Goal: Task Accomplishment & Management: Complete application form

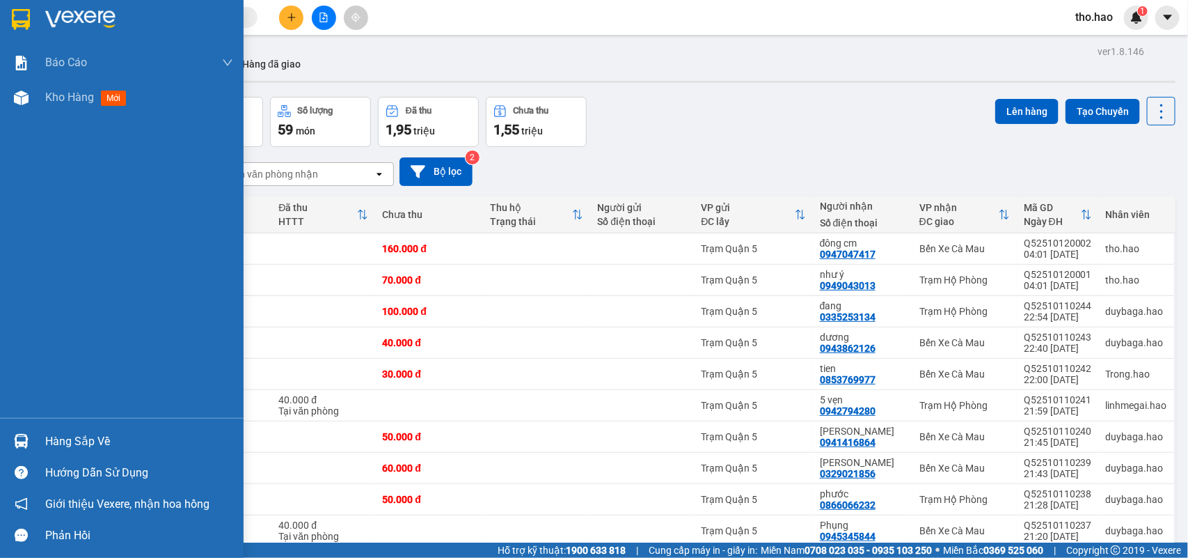
click at [5, 435] on div "Hàng sắp về" at bounding box center [122, 440] width 244 height 31
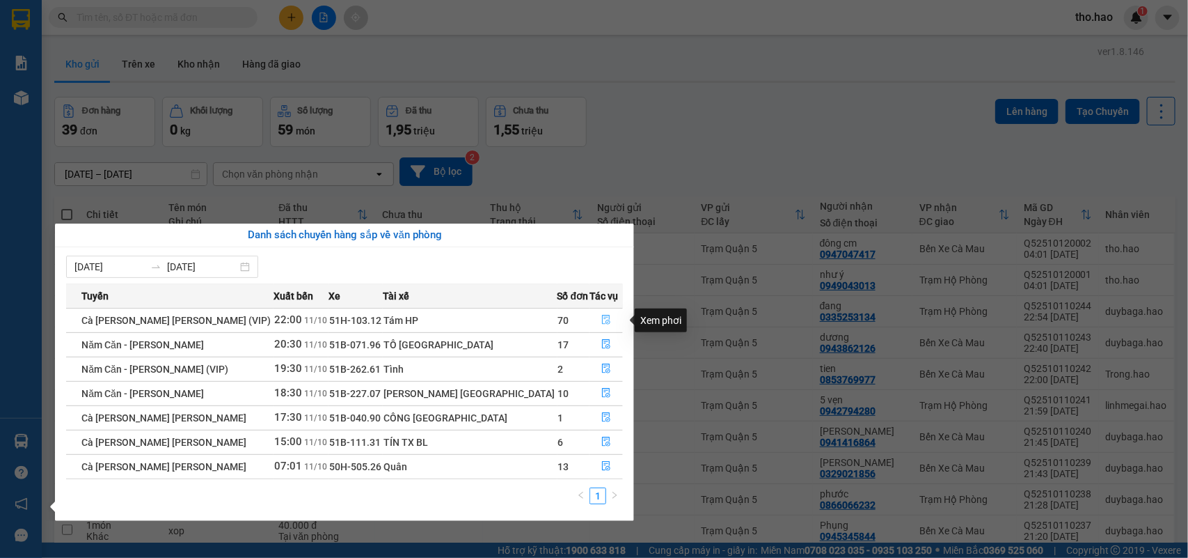
click at [601, 324] on icon "file-done" at bounding box center [606, 320] width 10 height 10
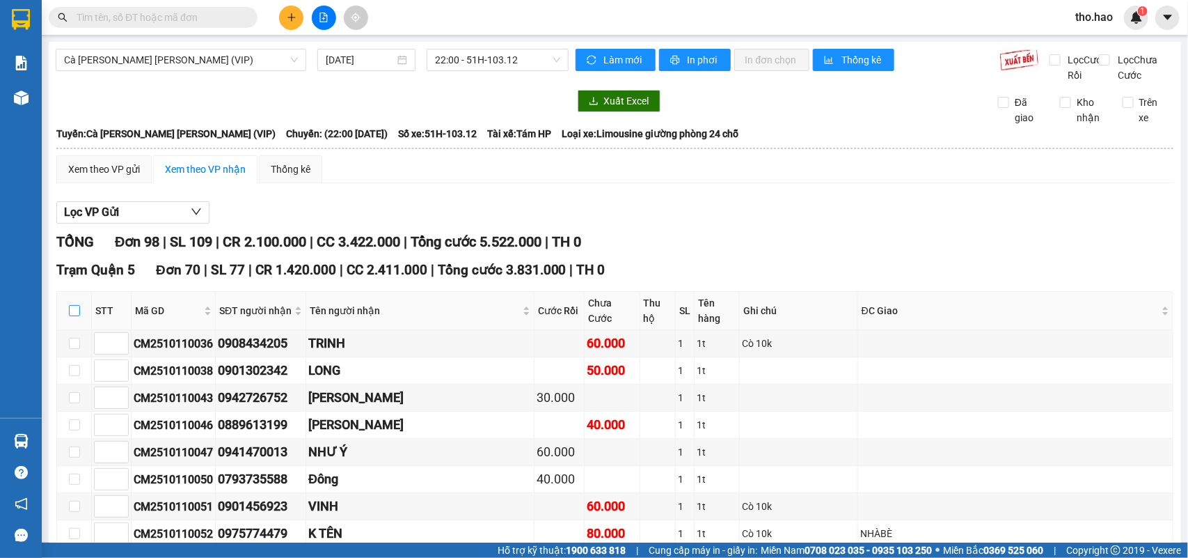
click at [74, 316] on input "checkbox" at bounding box center [74, 310] width 11 height 11
checkbox input "true"
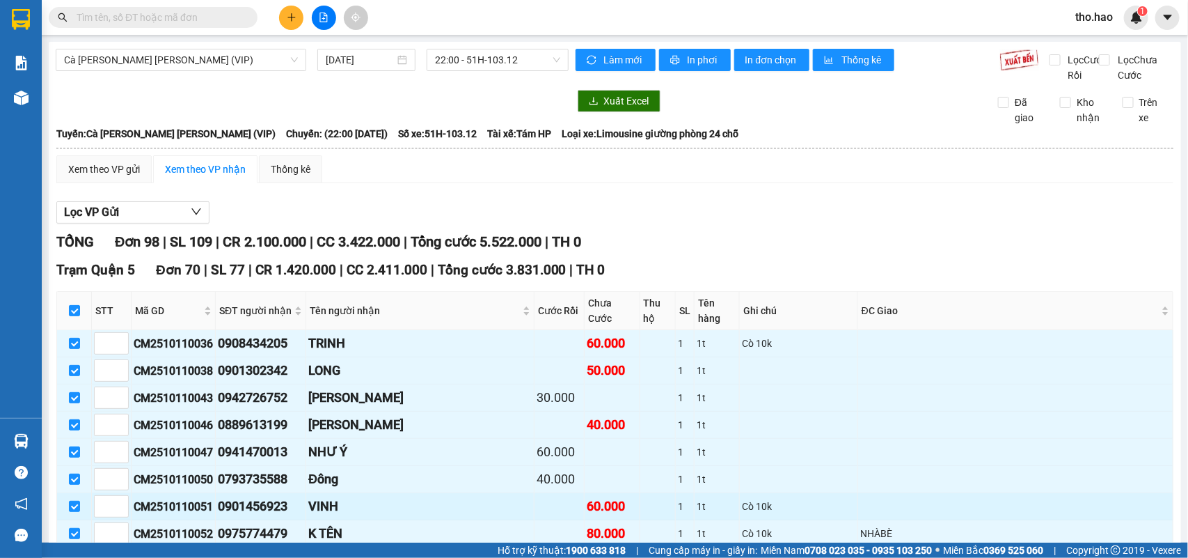
checkbox input "true"
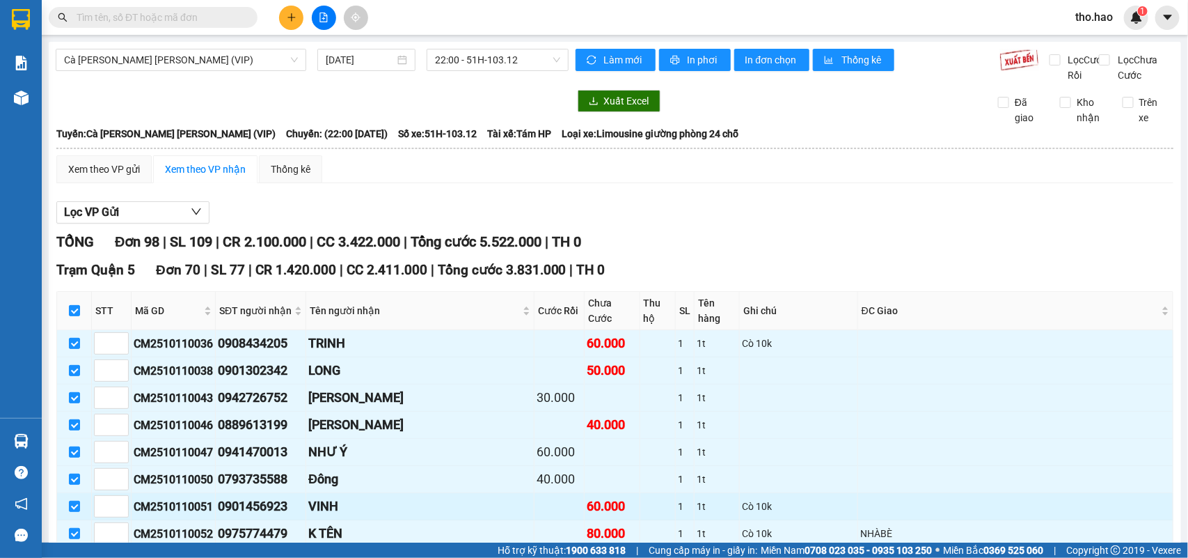
checkbox input "true"
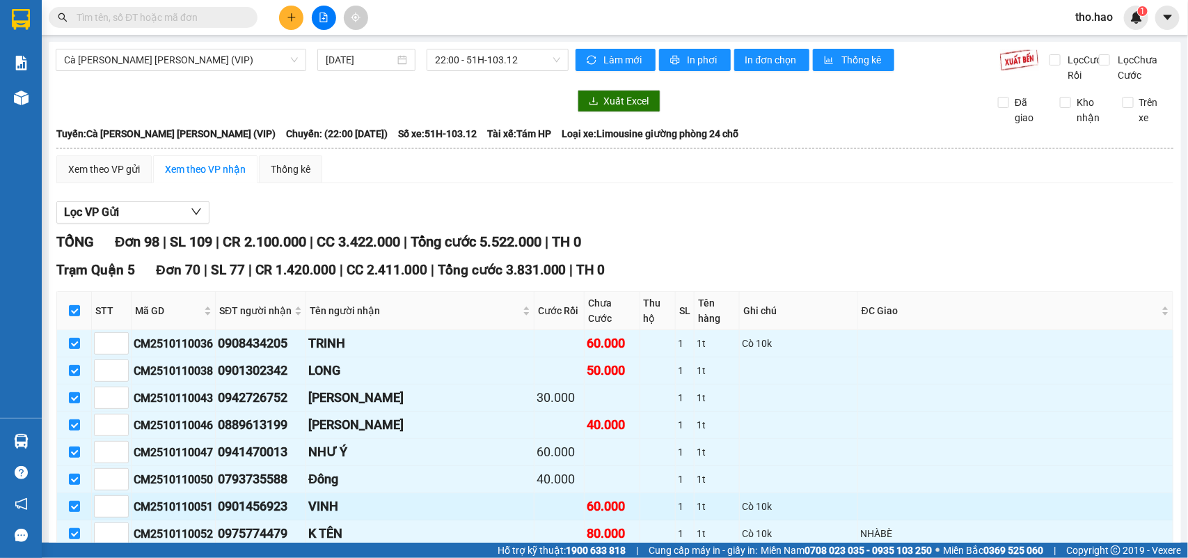
checkbox input "true"
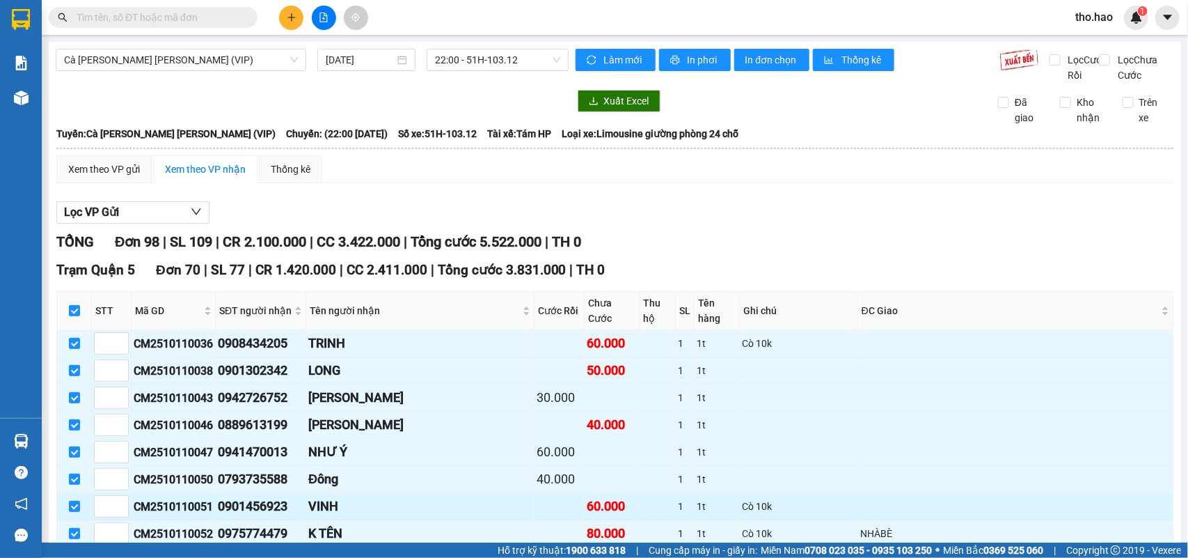
checkbox input "true"
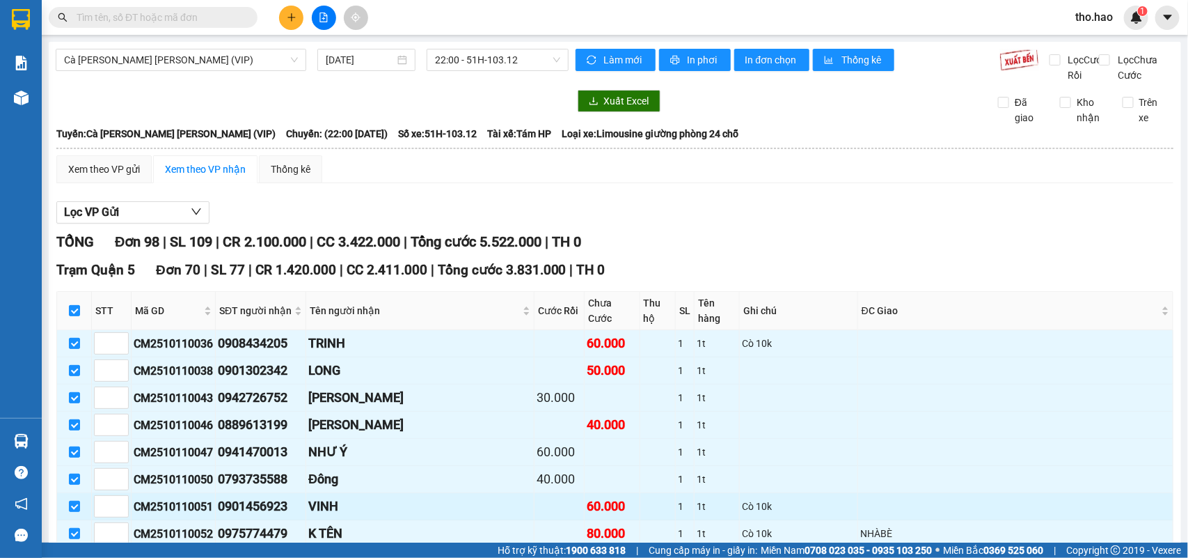
checkbox input "true"
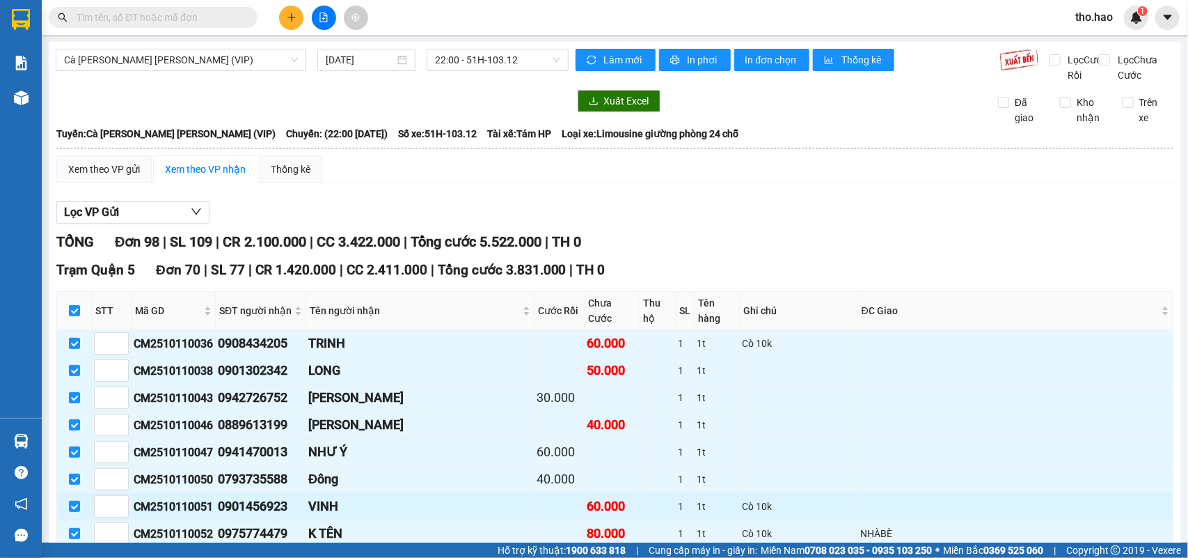
checkbox input "true"
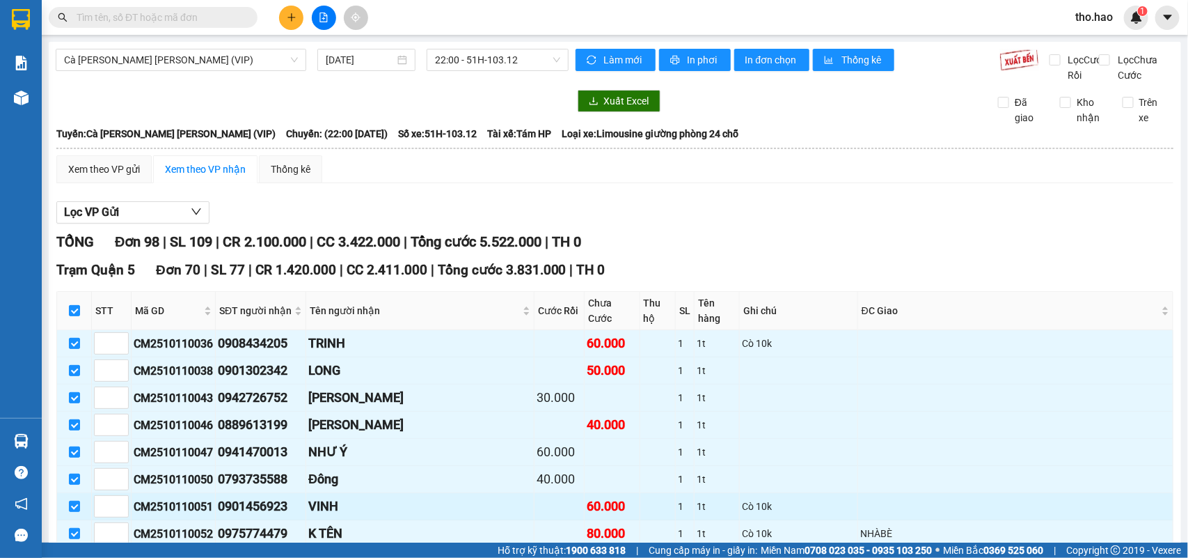
checkbox input "true"
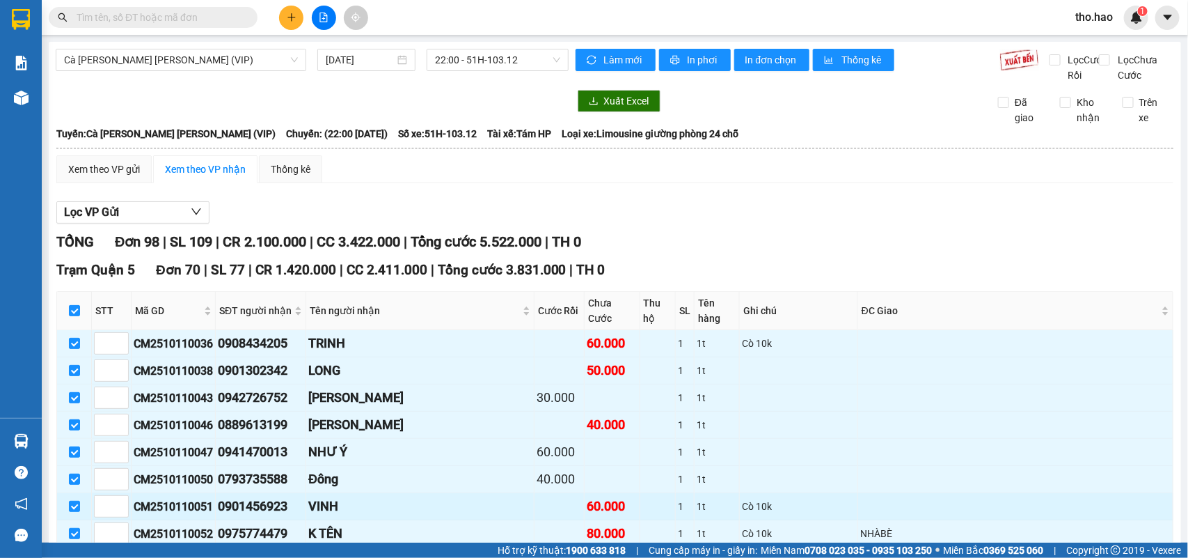
checkbox input "true"
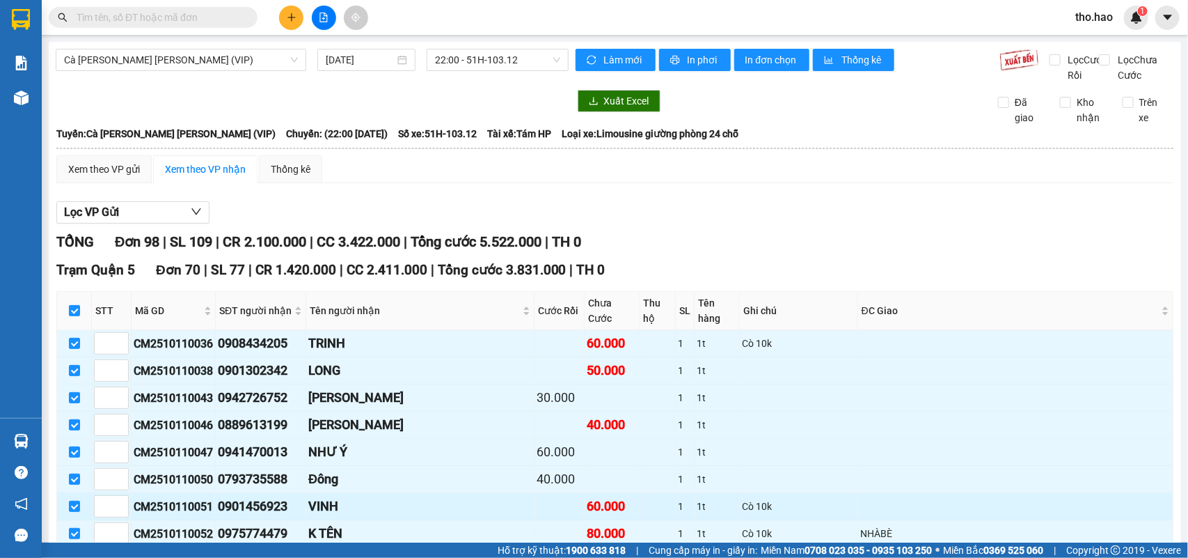
checkbox input "true"
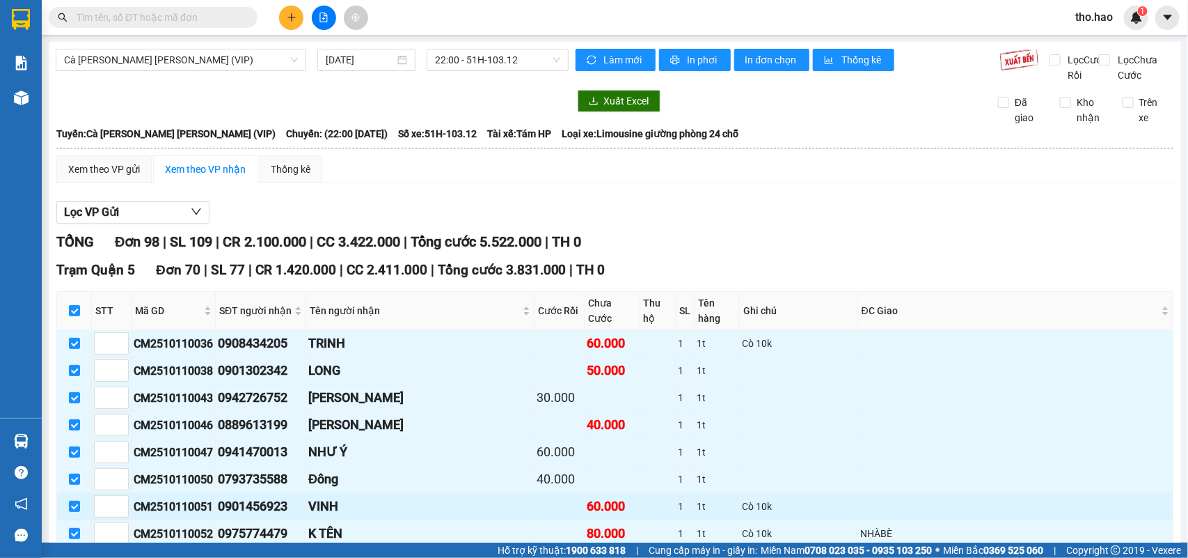
checkbox input "true"
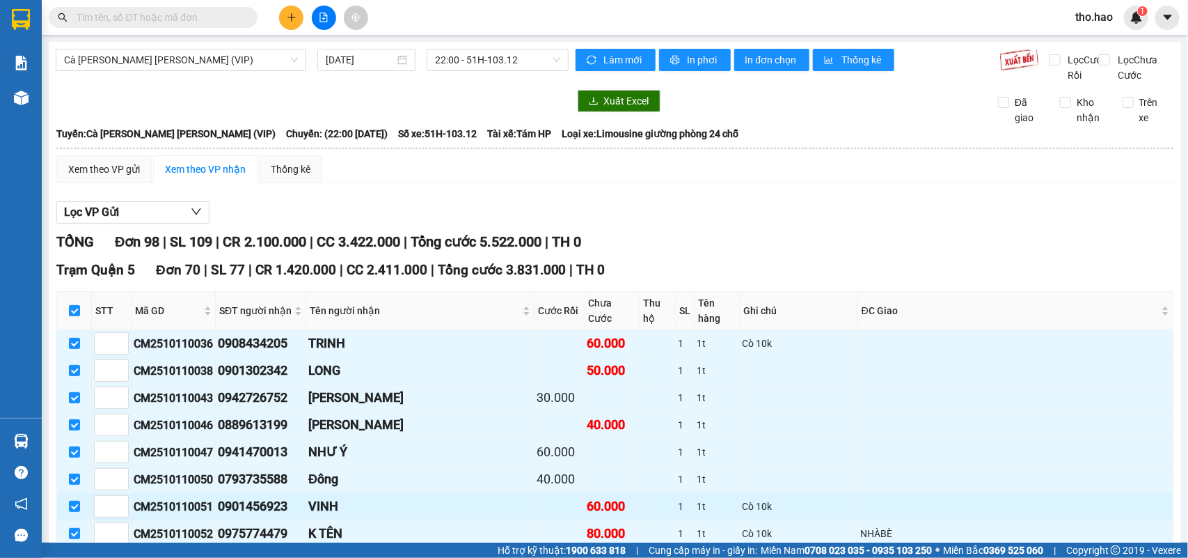
checkbox input "true"
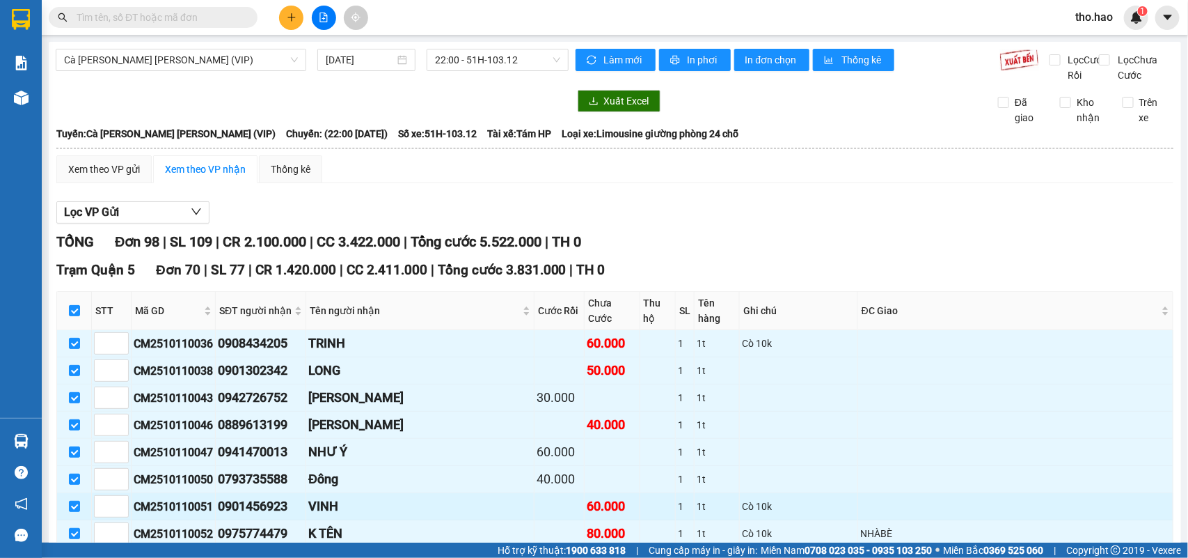
checkbox input "true"
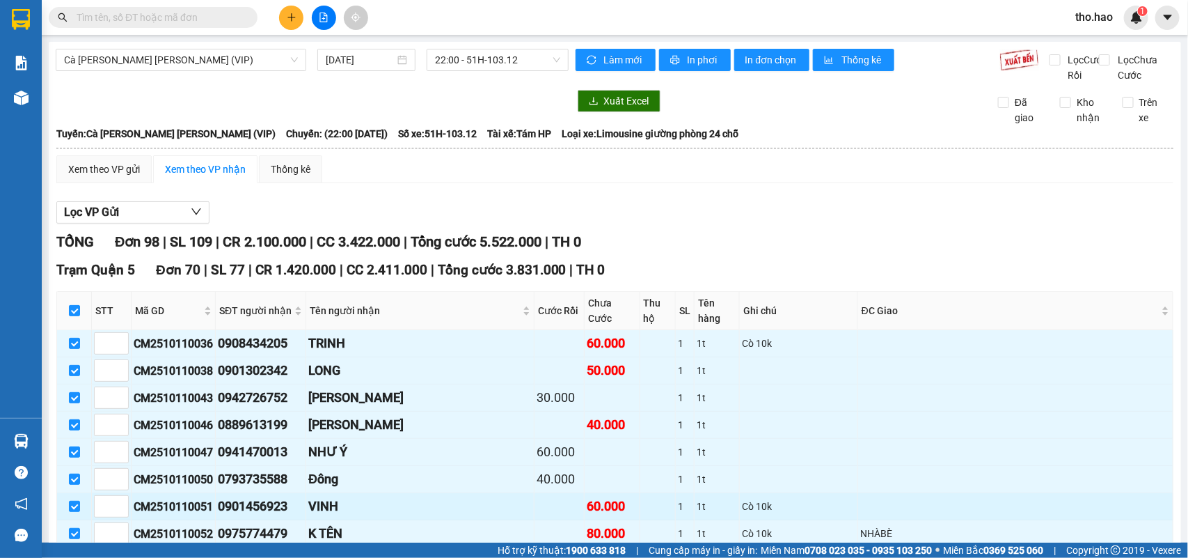
checkbox input "true"
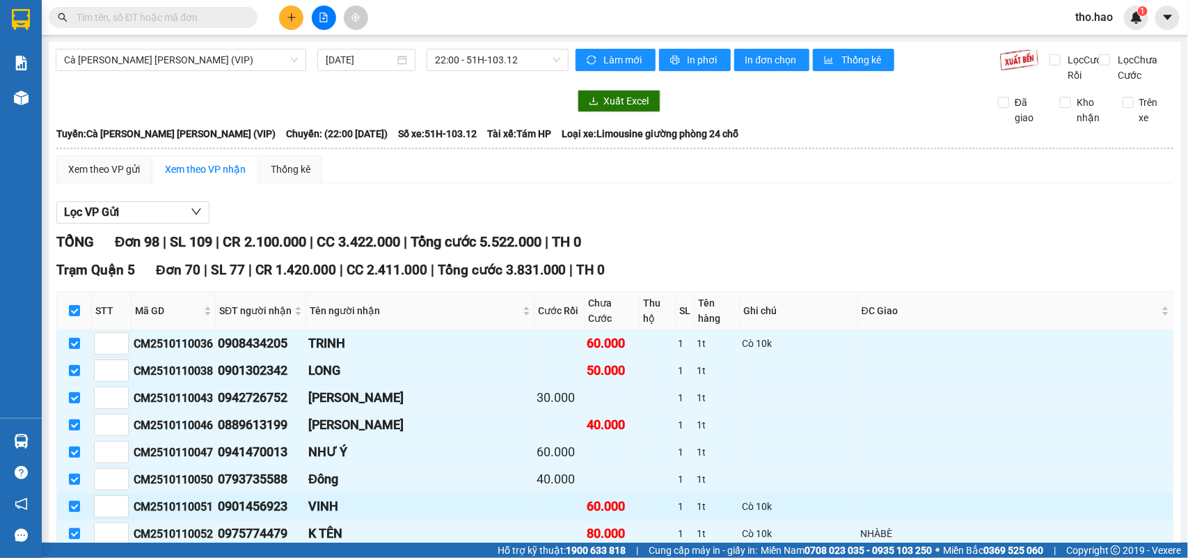
checkbox input "true"
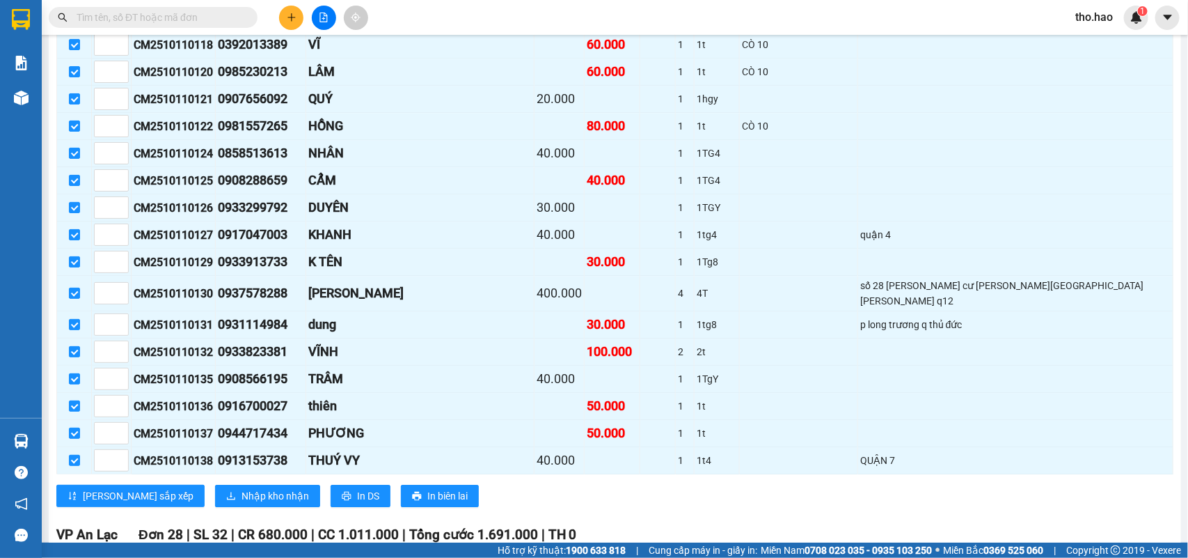
scroll to position [1827, 0]
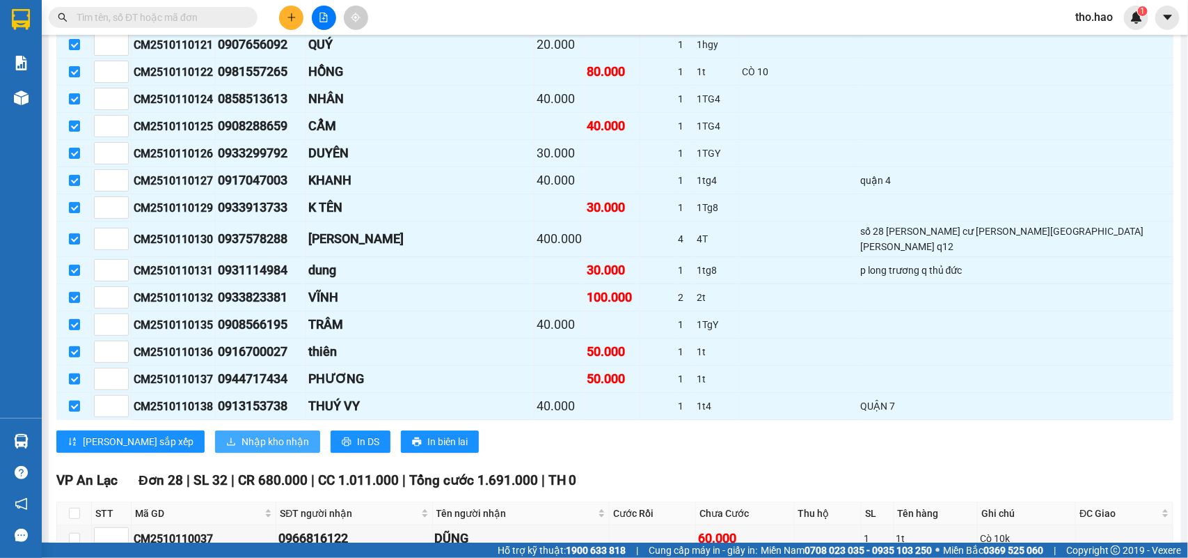
click at [242, 449] on span "Nhập kho nhận" at bounding box center [276, 441] width 68 height 15
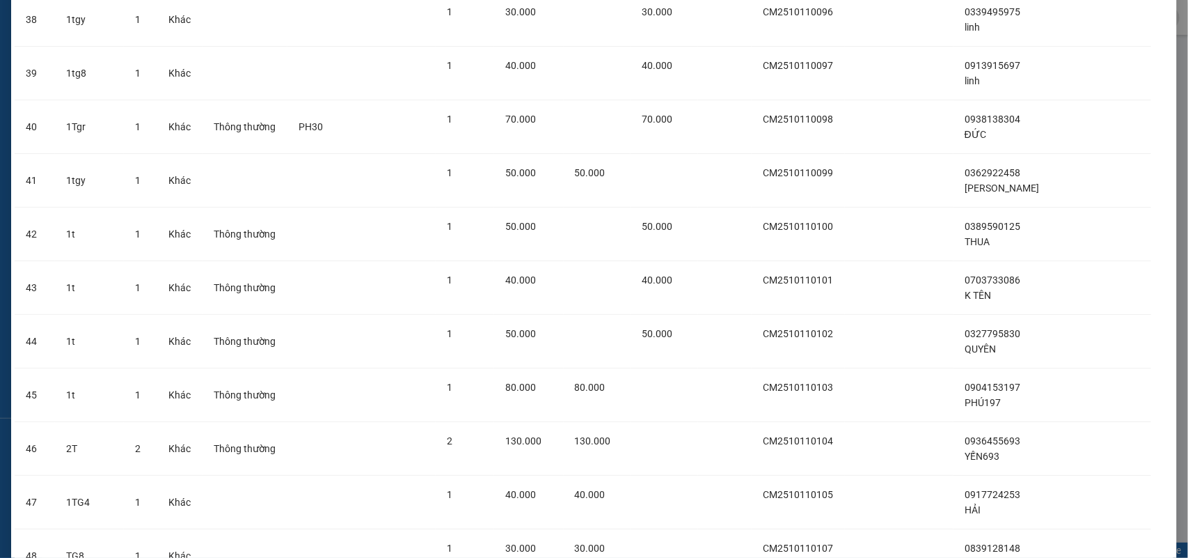
scroll to position [3423, 0]
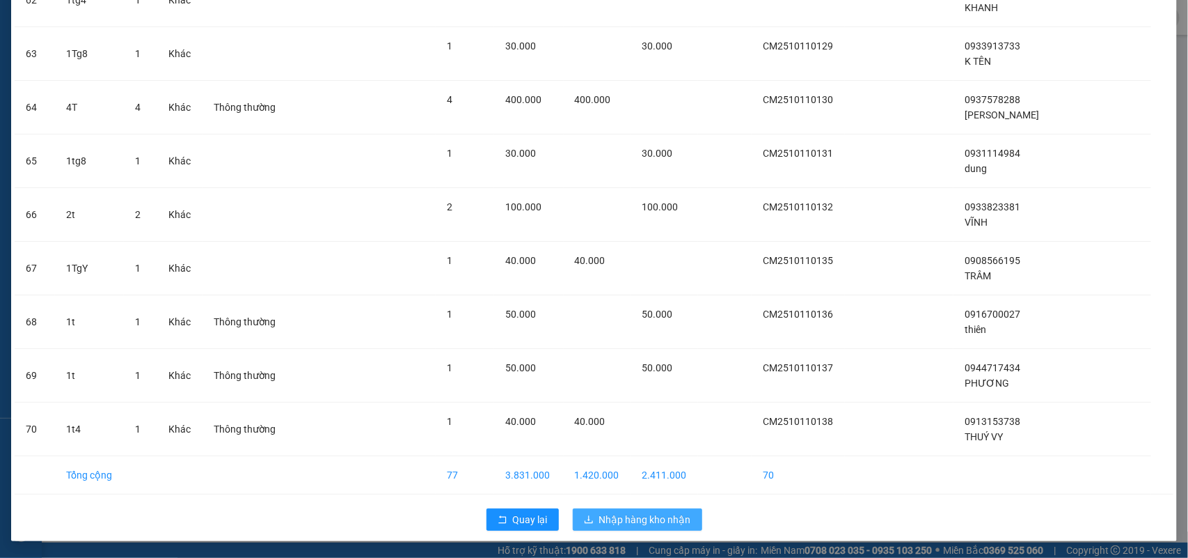
click at [673, 516] on span "Nhập hàng kho nhận" at bounding box center [645, 519] width 92 height 15
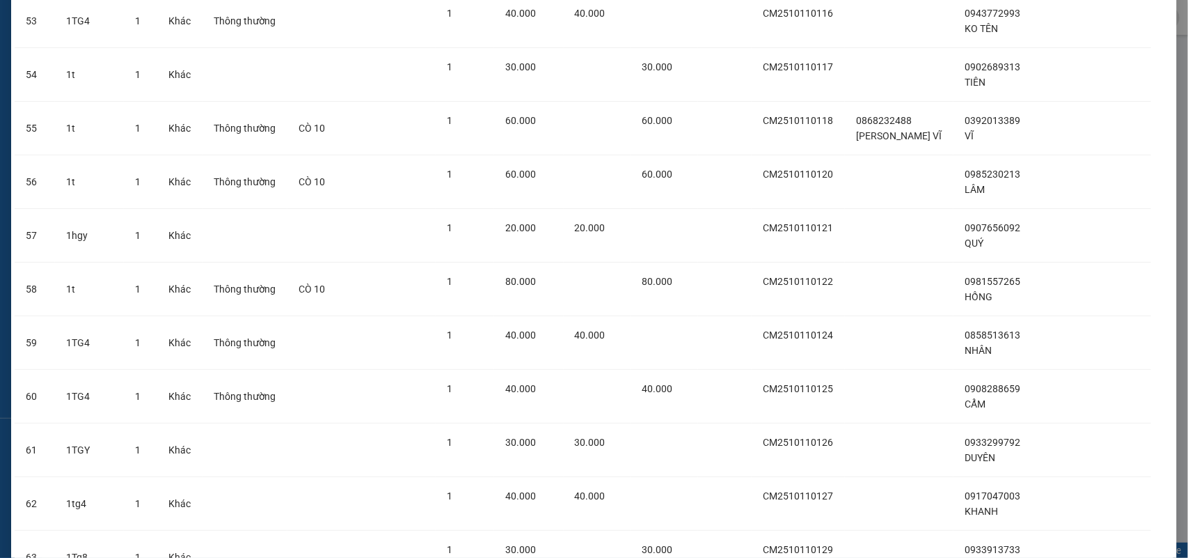
scroll to position [2667, 0]
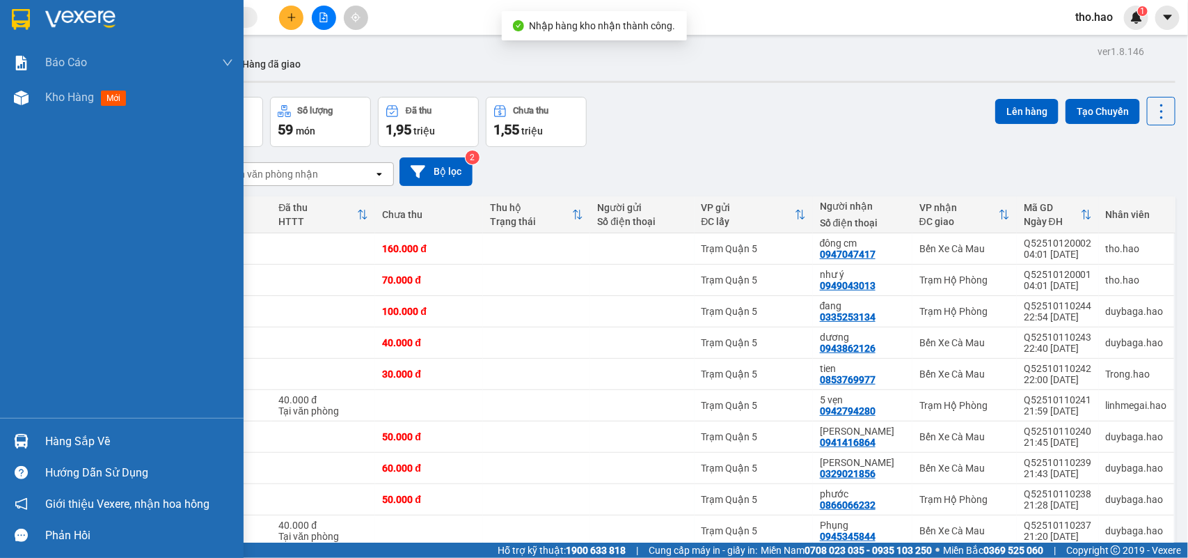
click at [67, 443] on div "Hàng sắp về" at bounding box center [139, 441] width 188 height 21
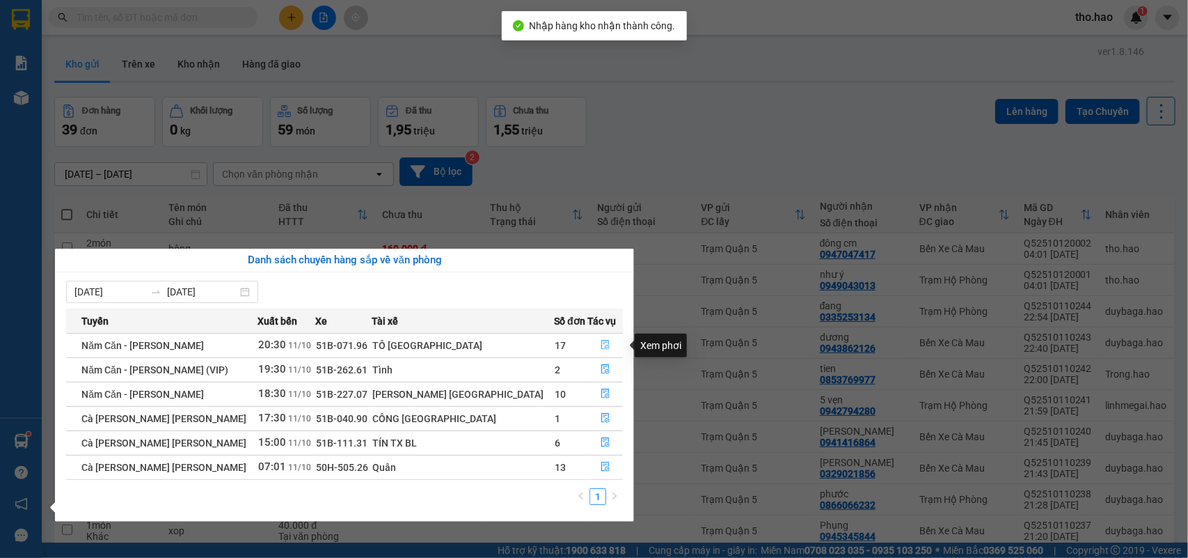
click at [601, 348] on icon "file-done" at bounding box center [606, 345] width 10 height 10
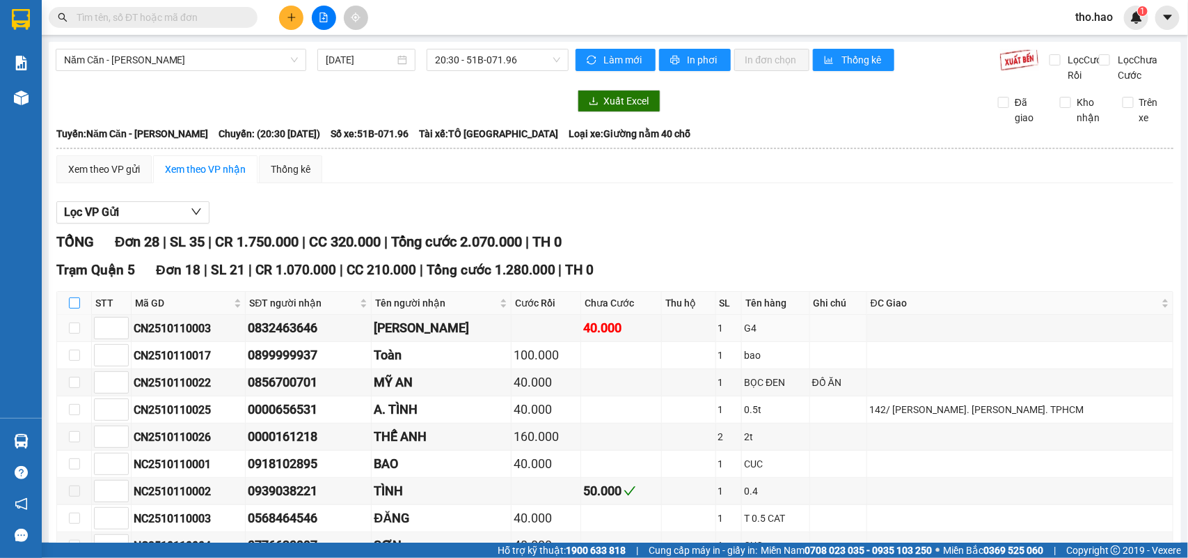
click at [75, 308] on input "checkbox" at bounding box center [74, 302] width 11 height 11
checkbox input "true"
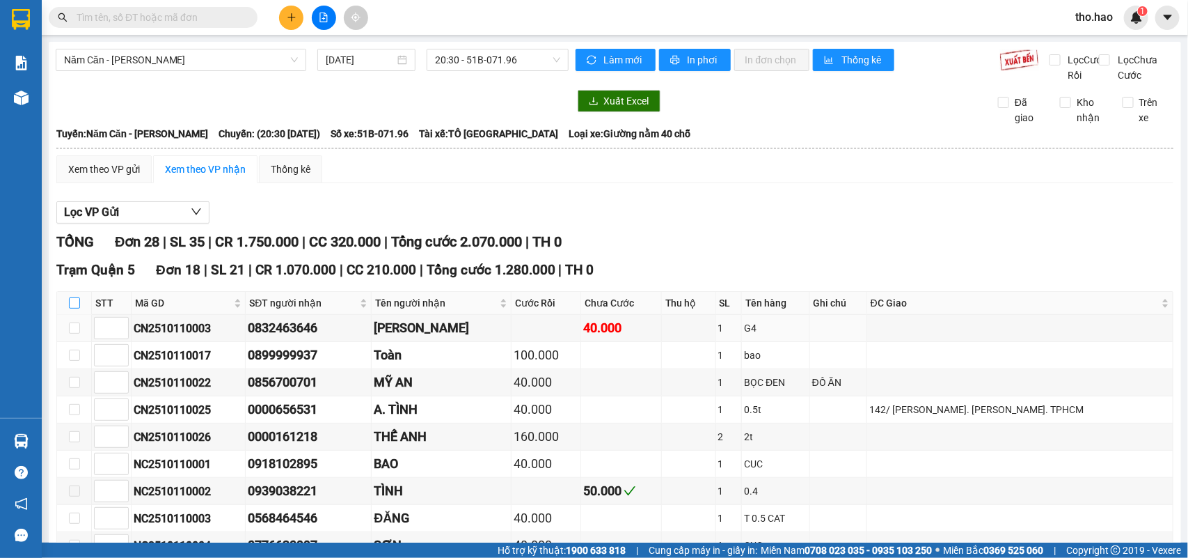
checkbox input "true"
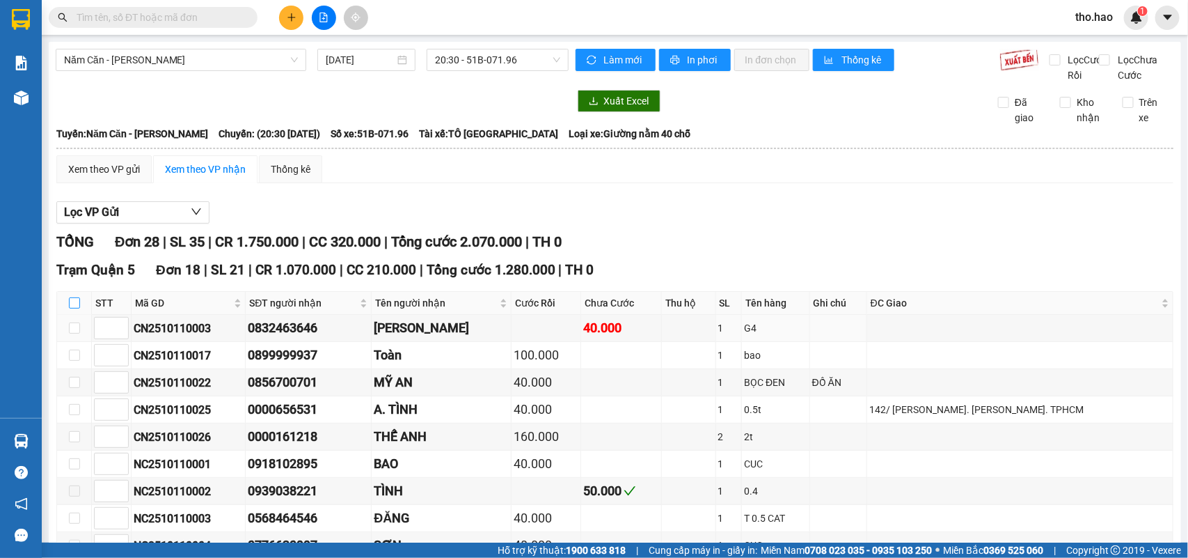
checkbox input "true"
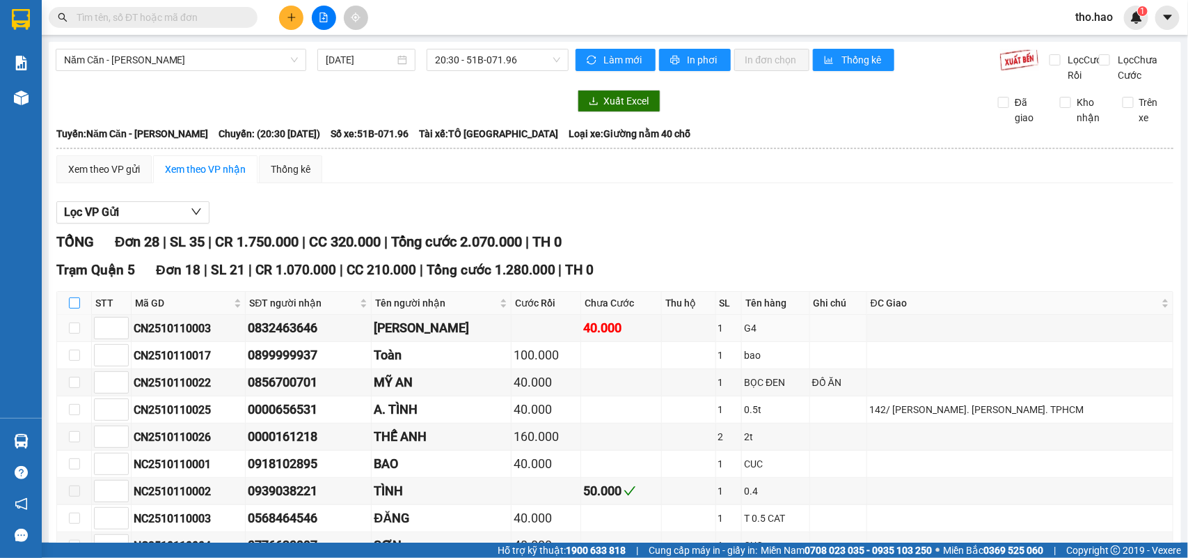
checkbox input "true"
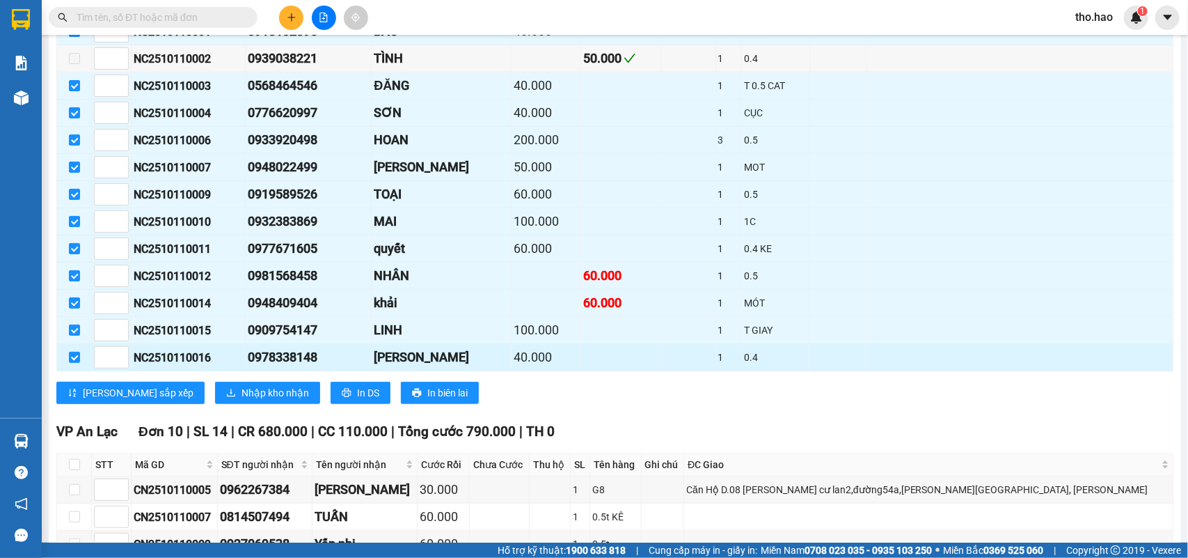
scroll to position [435, 0]
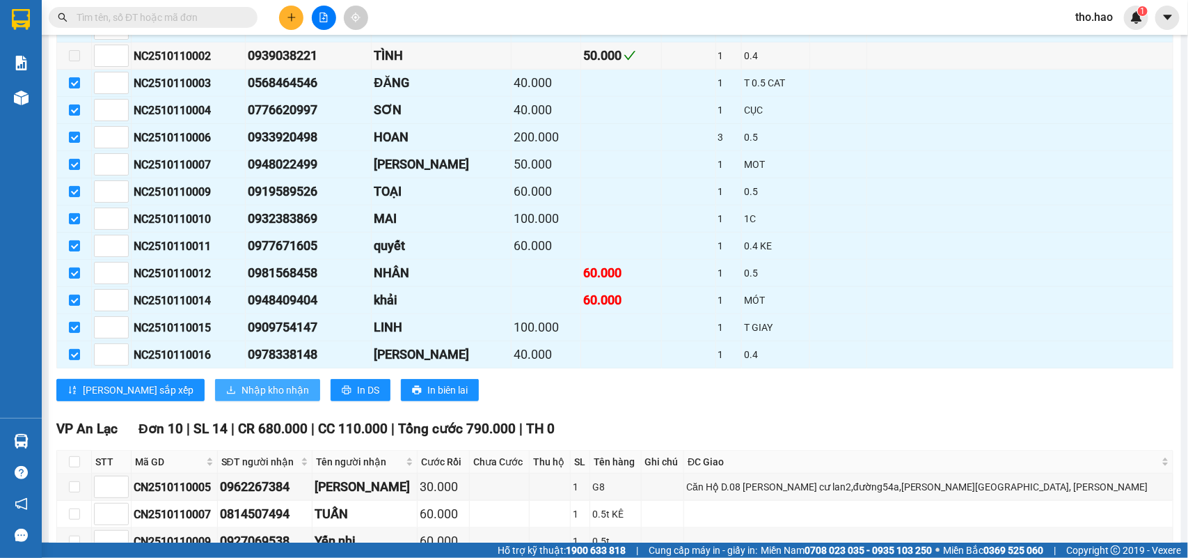
click at [242, 397] on span "Nhập kho nhận" at bounding box center [276, 389] width 68 height 15
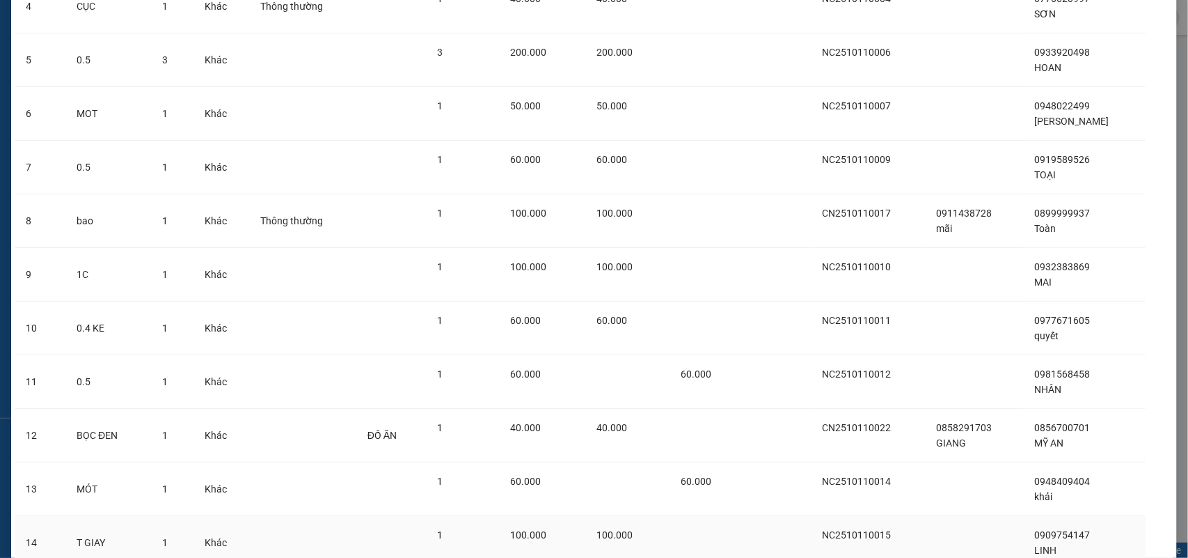
scroll to position [575, 0]
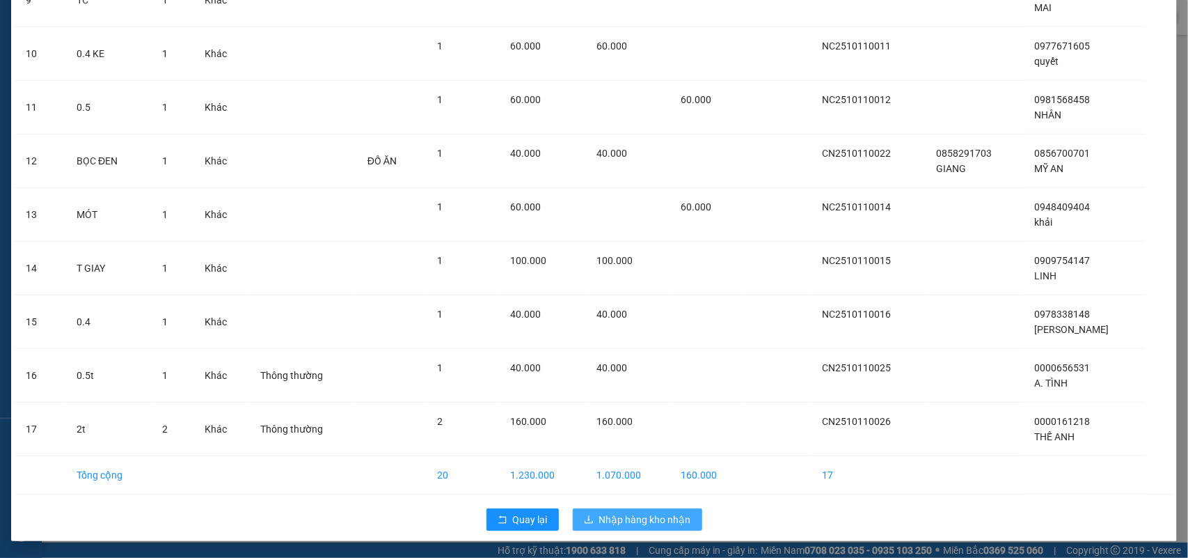
click at [611, 515] on span "Nhập hàng kho nhận" at bounding box center [645, 519] width 92 height 15
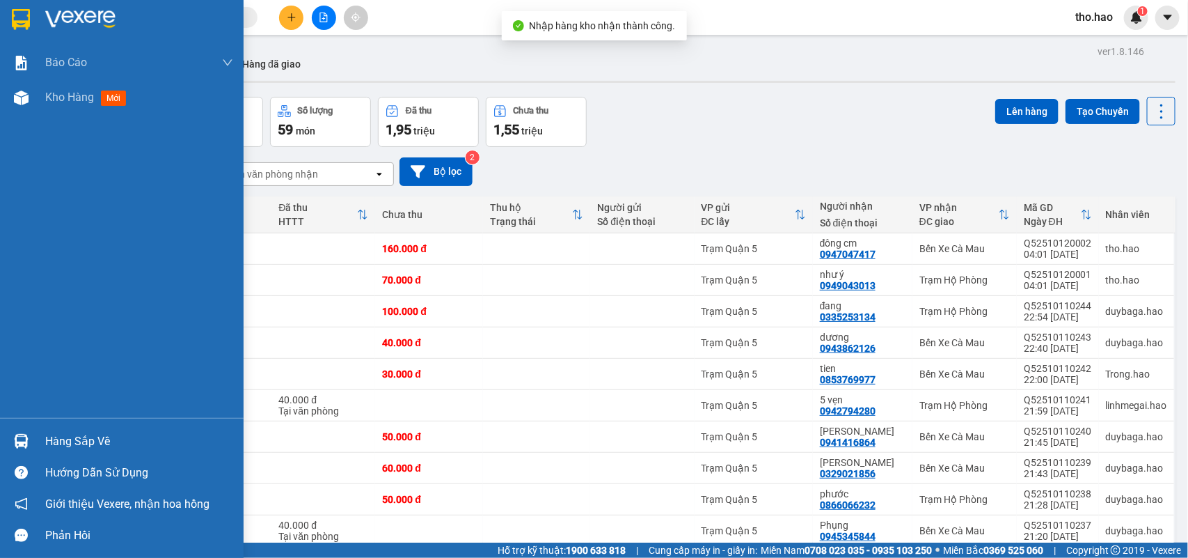
click at [43, 439] on div "Hàng sắp về" at bounding box center [122, 440] width 244 height 31
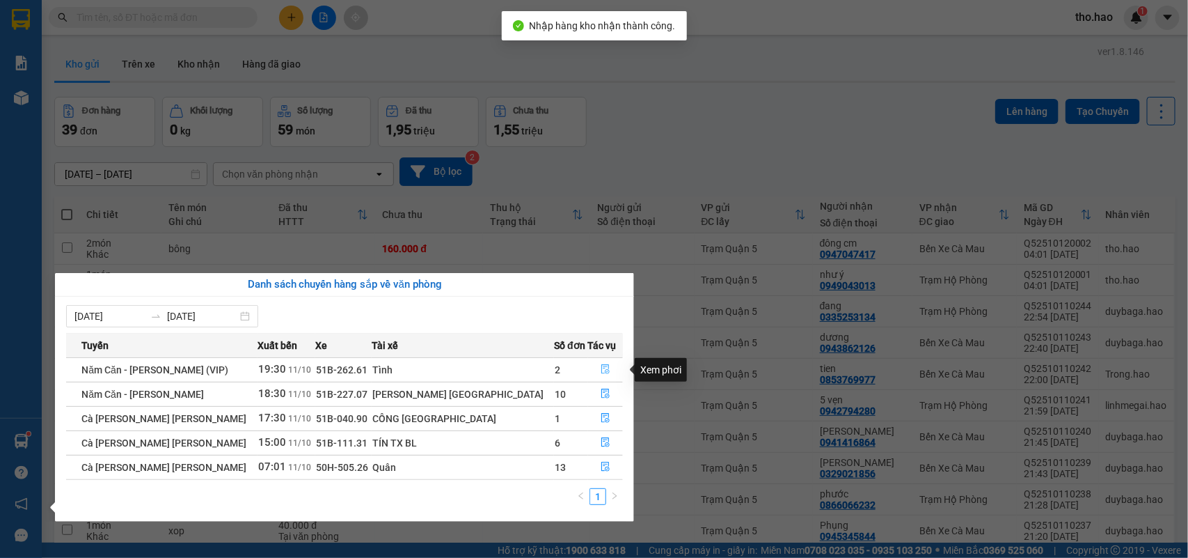
click at [602, 368] on icon "file-done" at bounding box center [606, 369] width 10 height 10
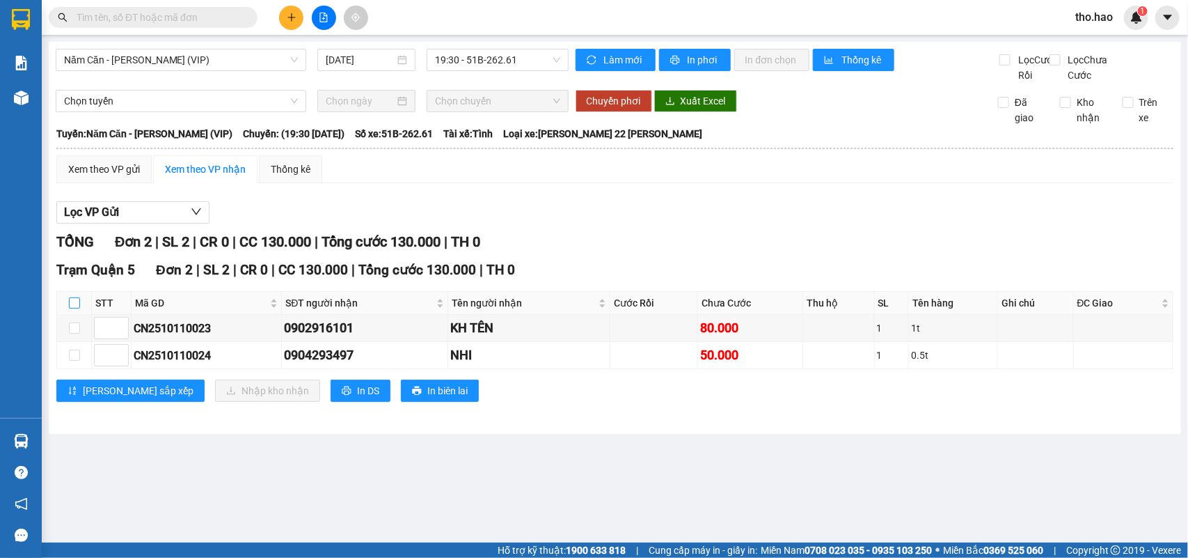
click at [72, 308] on input "checkbox" at bounding box center [74, 302] width 11 height 11
checkbox input "true"
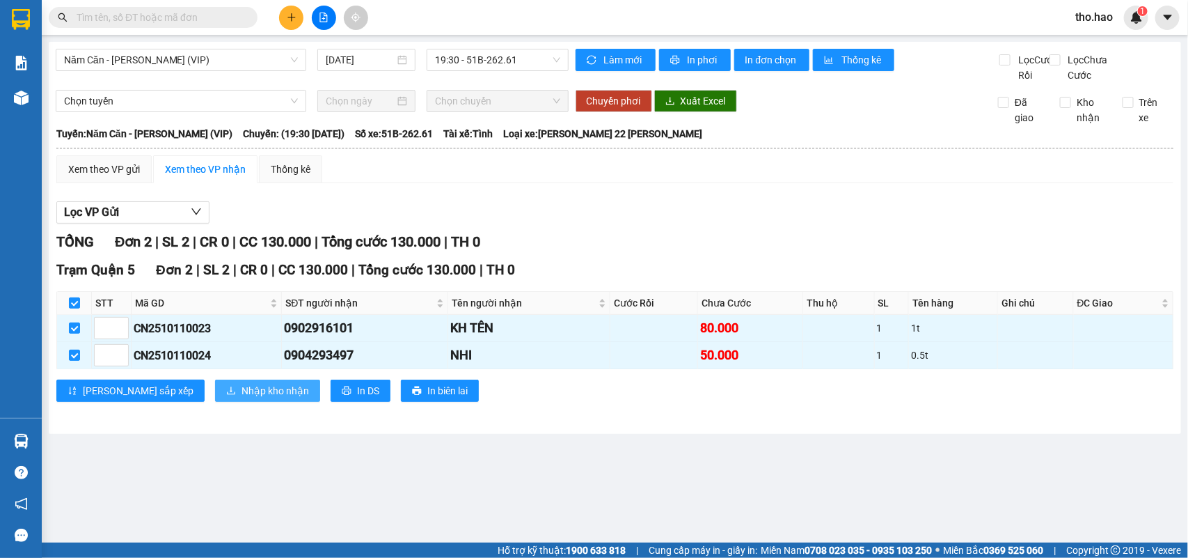
click at [242, 398] on span "Nhập kho nhận" at bounding box center [276, 390] width 68 height 15
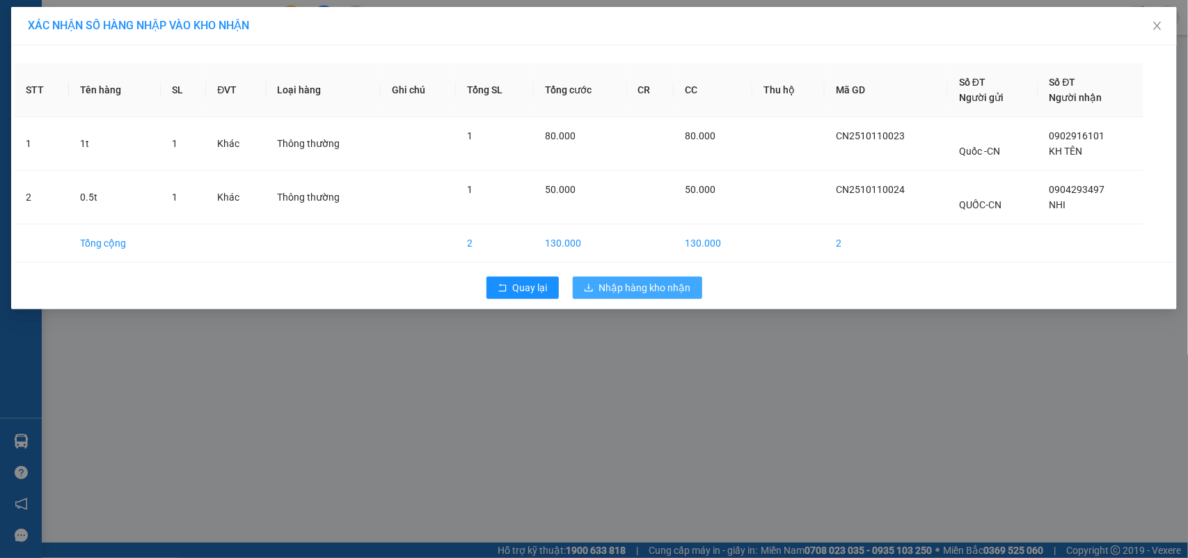
drag, startPoint x: 647, startPoint y: 284, endPoint x: 635, endPoint y: 287, distance: 12.3
click at [647, 285] on span "Nhập hàng kho nhận" at bounding box center [645, 287] width 92 height 15
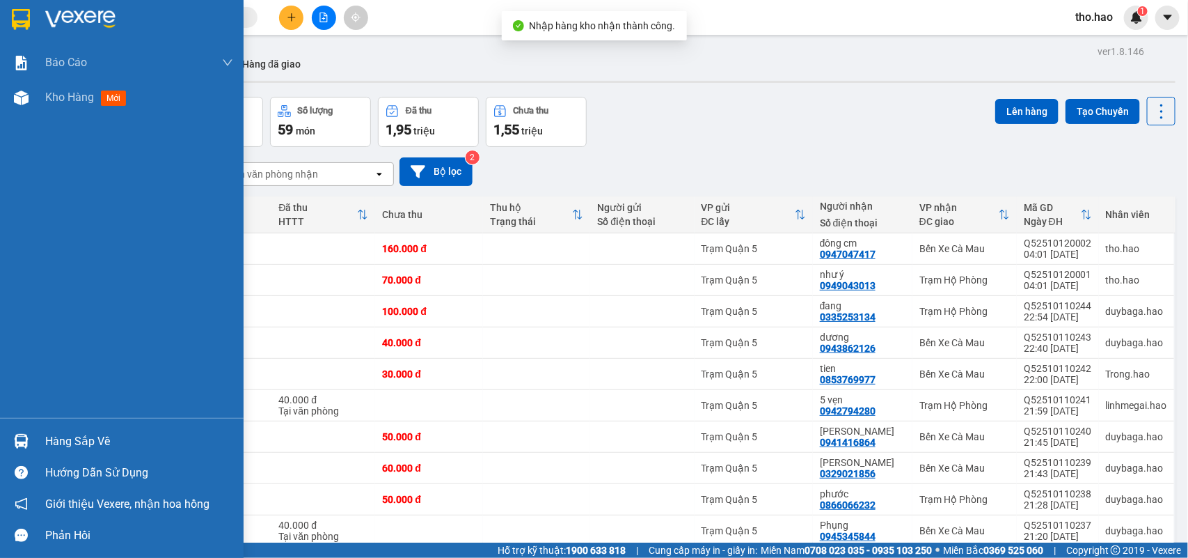
click at [31, 437] on div at bounding box center [21, 441] width 24 height 24
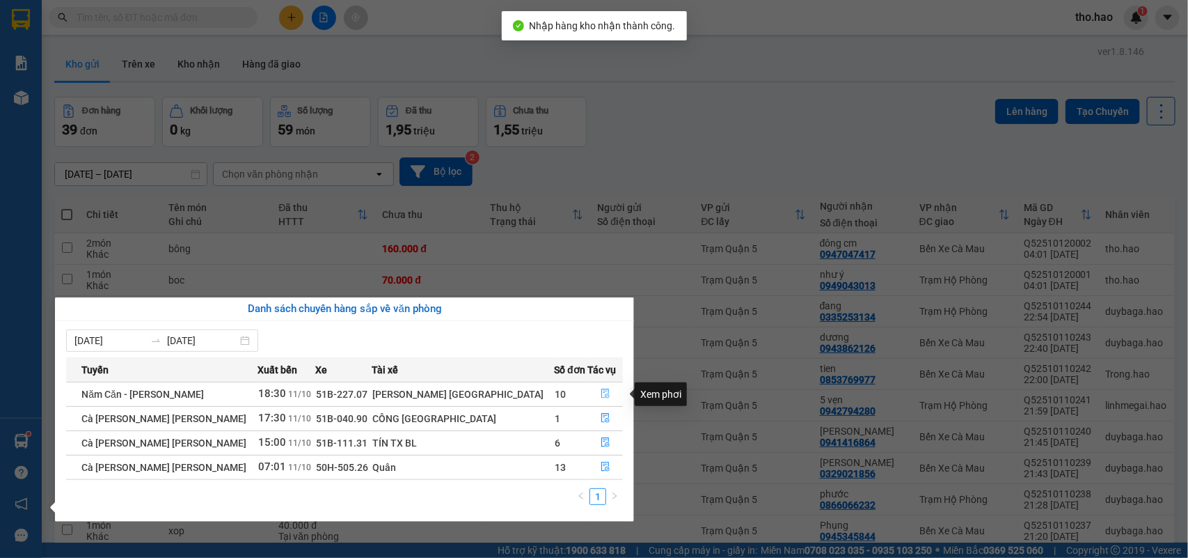
click at [601, 391] on icon "file-done" at bounding box center [606, 393] width 10 height 10
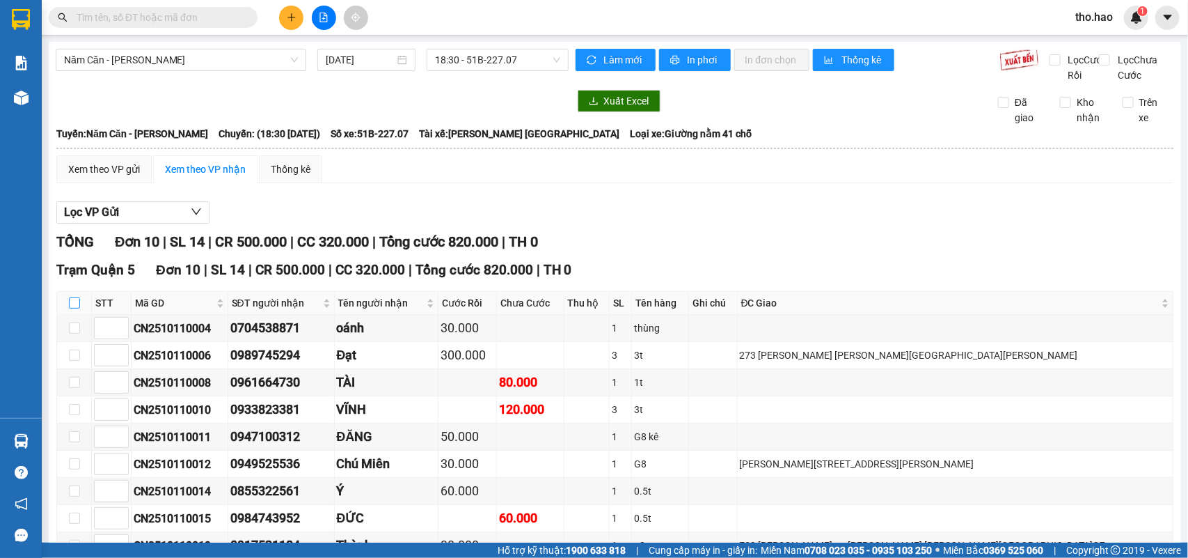
click at [74, 308] on input "checkbox" at bounding box center [74, 302] width 11 height 11
checkbox input "true"
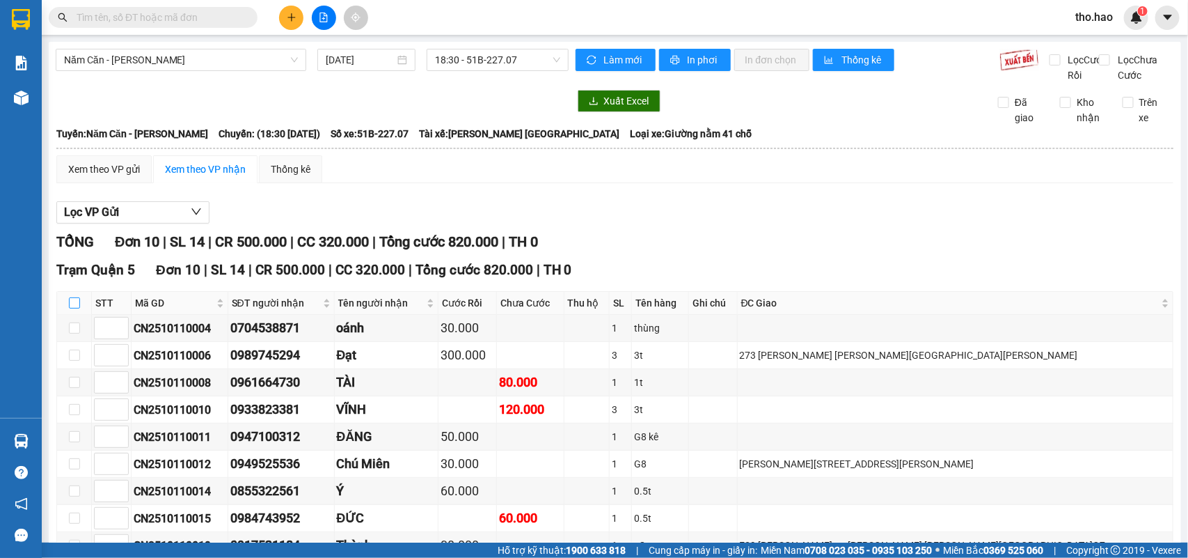
checkbox input "true"
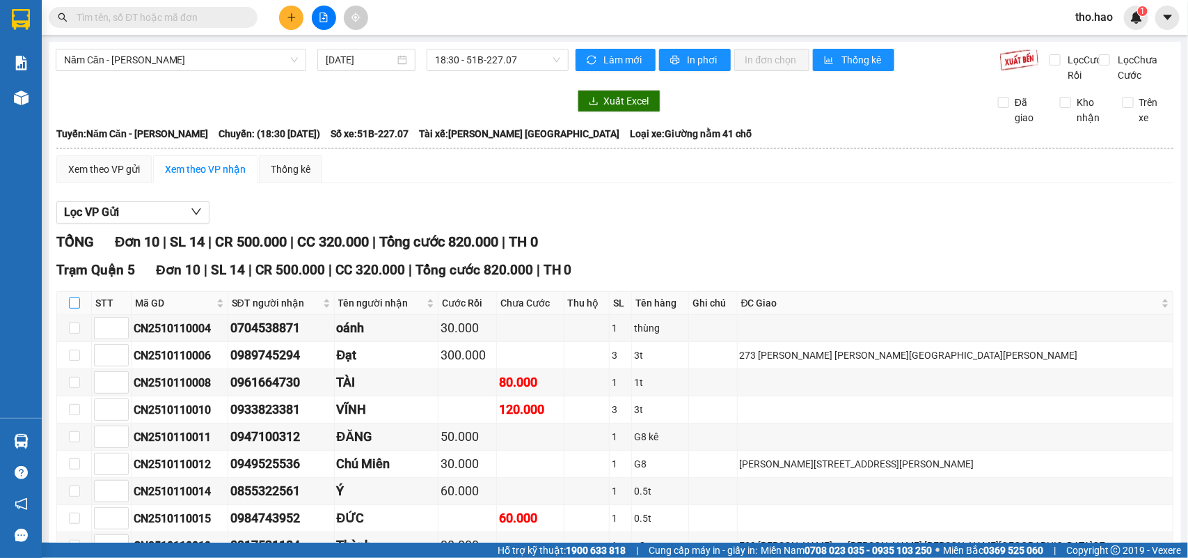
checkbox input "true"
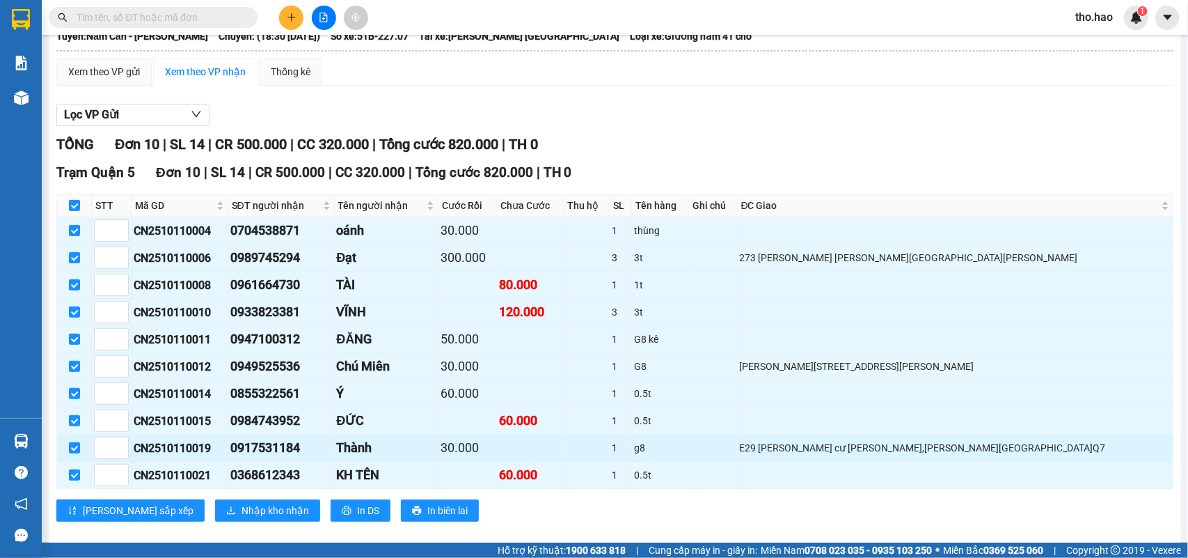
scroll to position [137, 0]
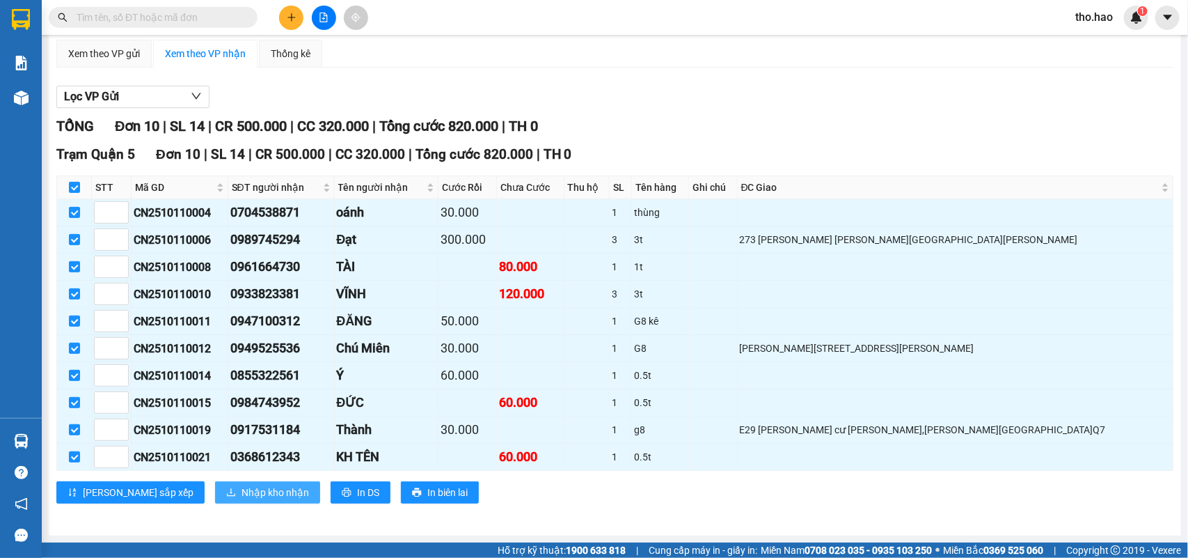
click at [242, 488] on span "Nhập kho nhận" at bounding box center [276, 491] width 68 height 15
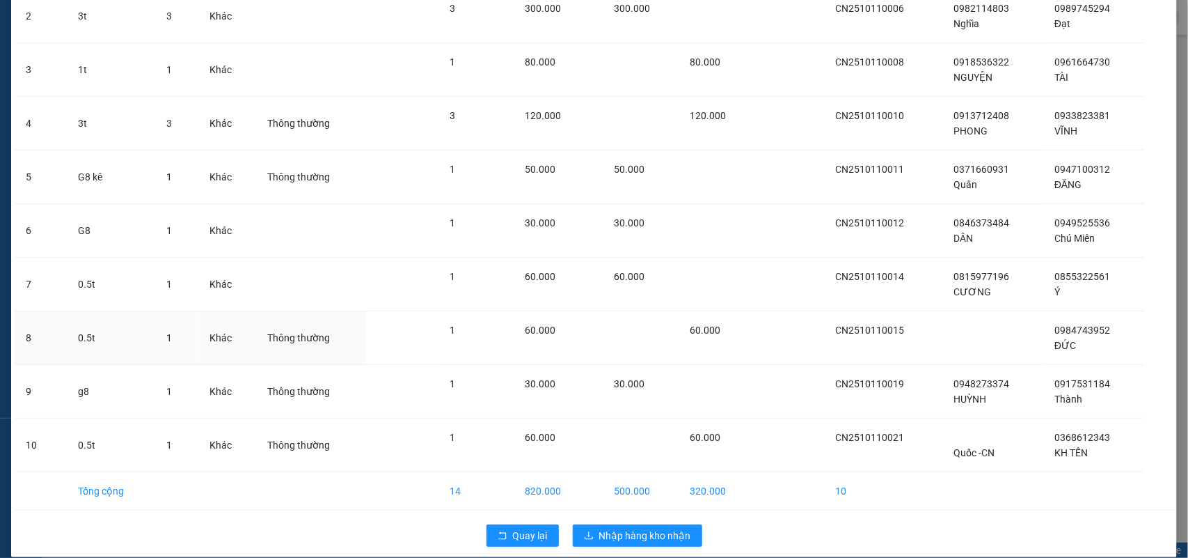
scroll to position [199, 0]
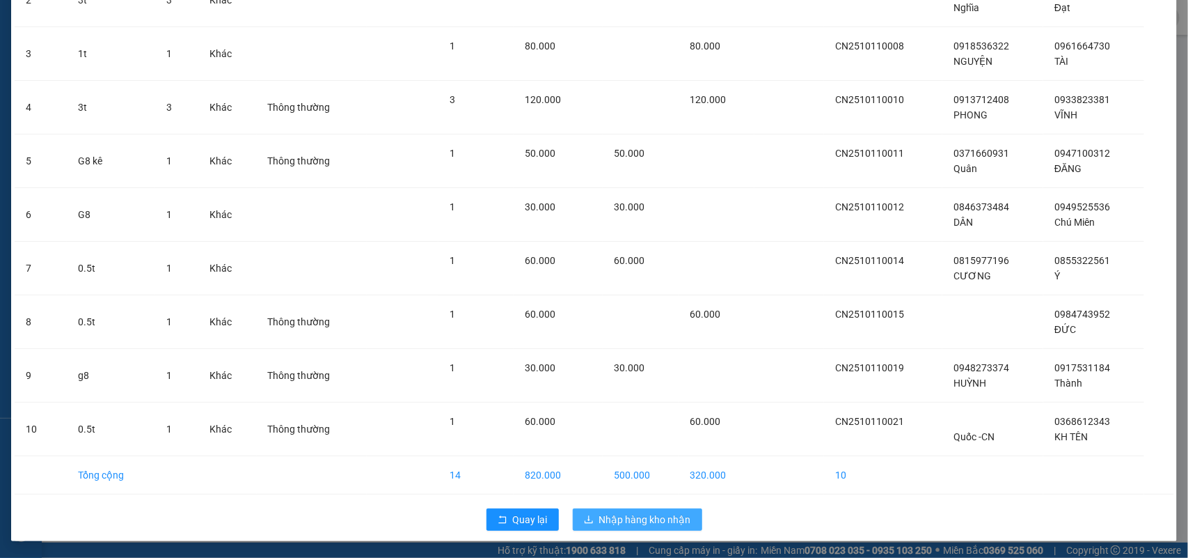
click at [585, 514] on icon "download" at bounding box center [589, 519] width 10 height 10
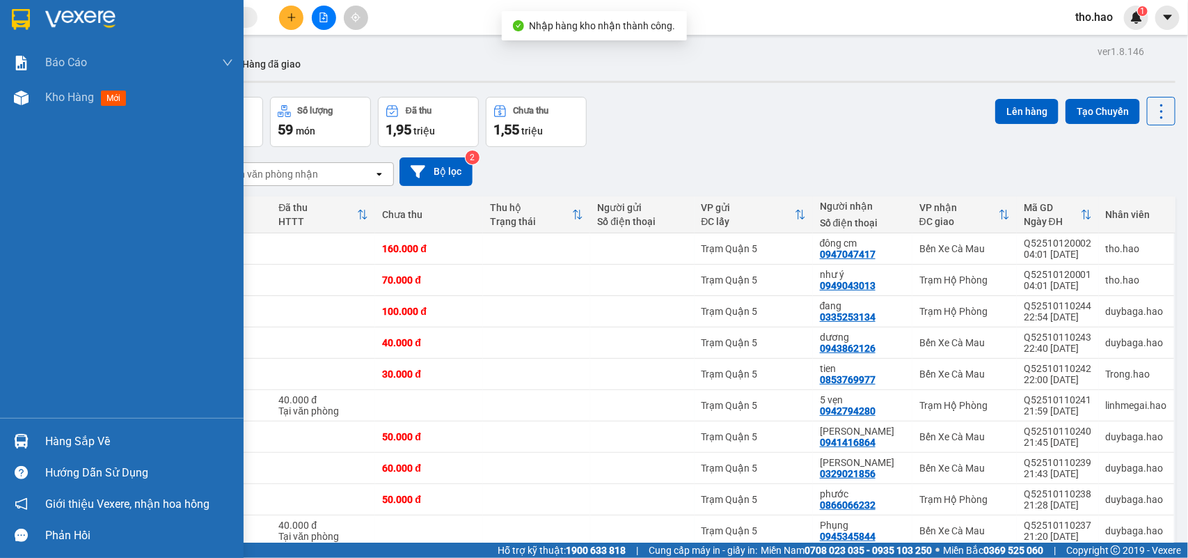
click at [51, 440] on div "Hàng sắp về" at bounding box center [139, 441] width 188 height 21
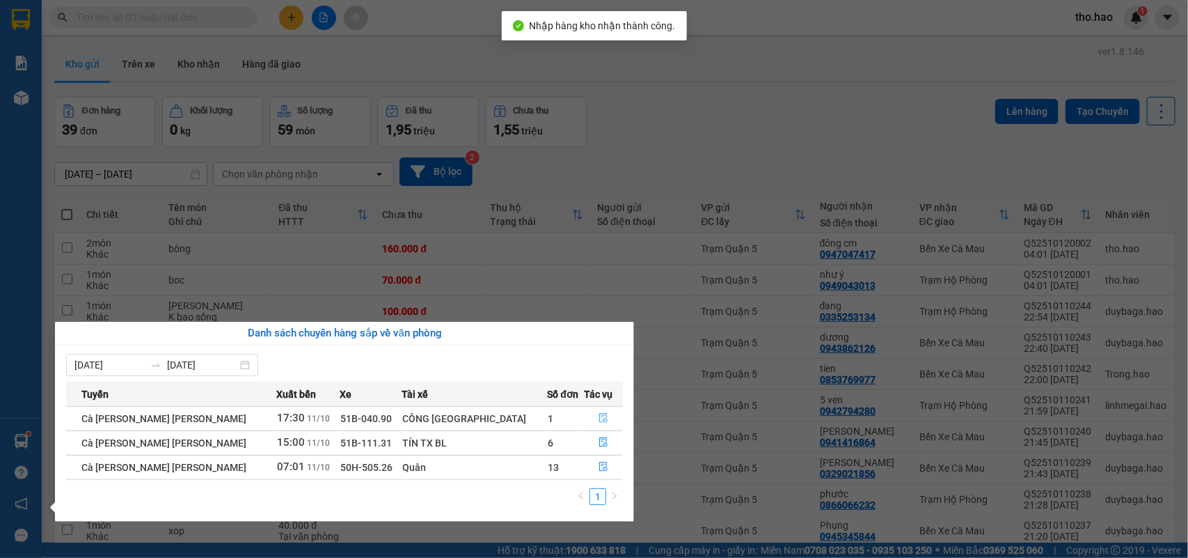
click at [599, 418] on icon "file-done" at bounding box center [604, 418] width 10 height 10
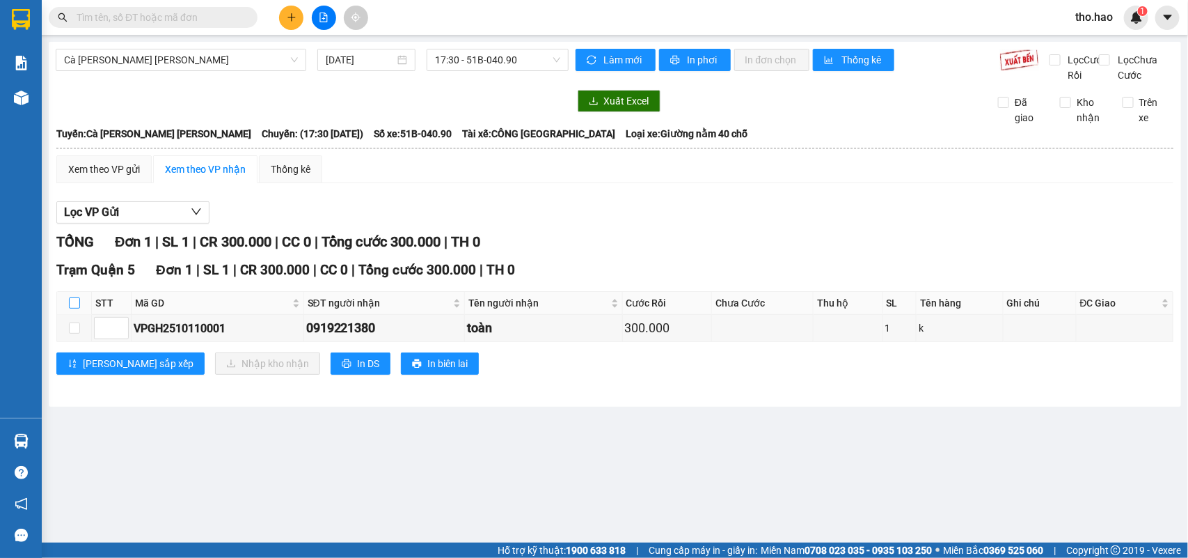
click at [75, 308] on input "checkbox" at bounding box center [74, 302] width 11 height 11
checkbox input "true"
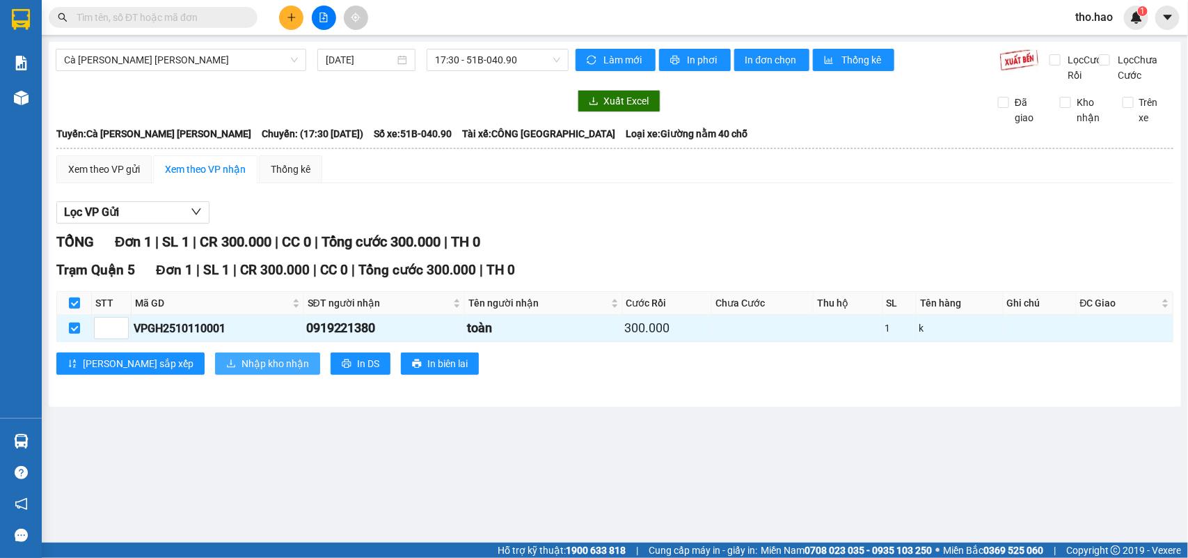
click at [242, 371] on span "Nhập kho nhận" at bounding box center [276, 363] width 68 height 15
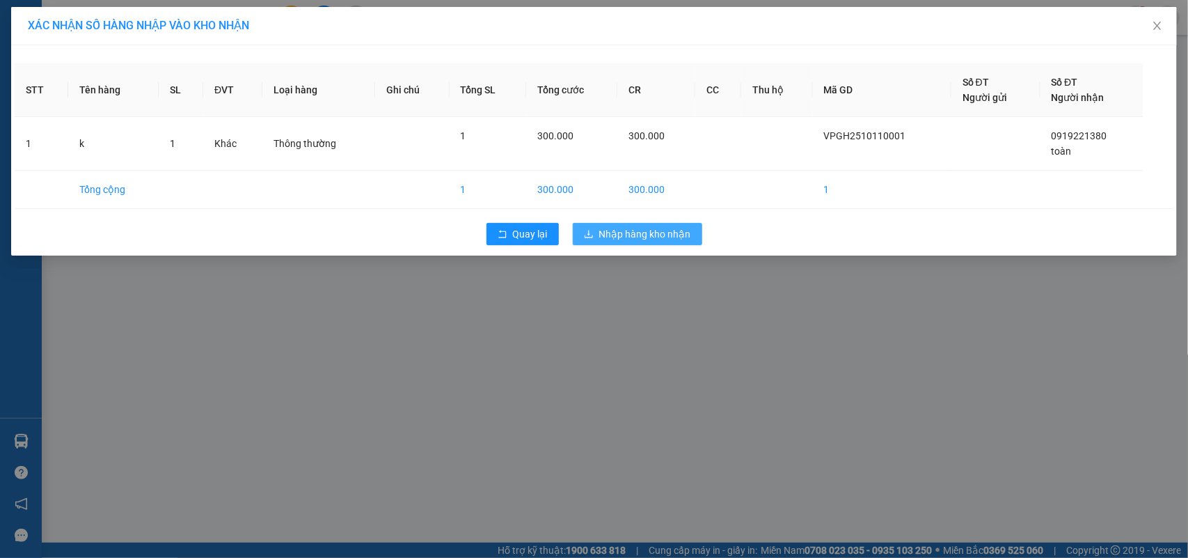
click at [622, 231] on span "Nhập hàng kho nhận" at bounding box center [645, 233] width 92 height 15
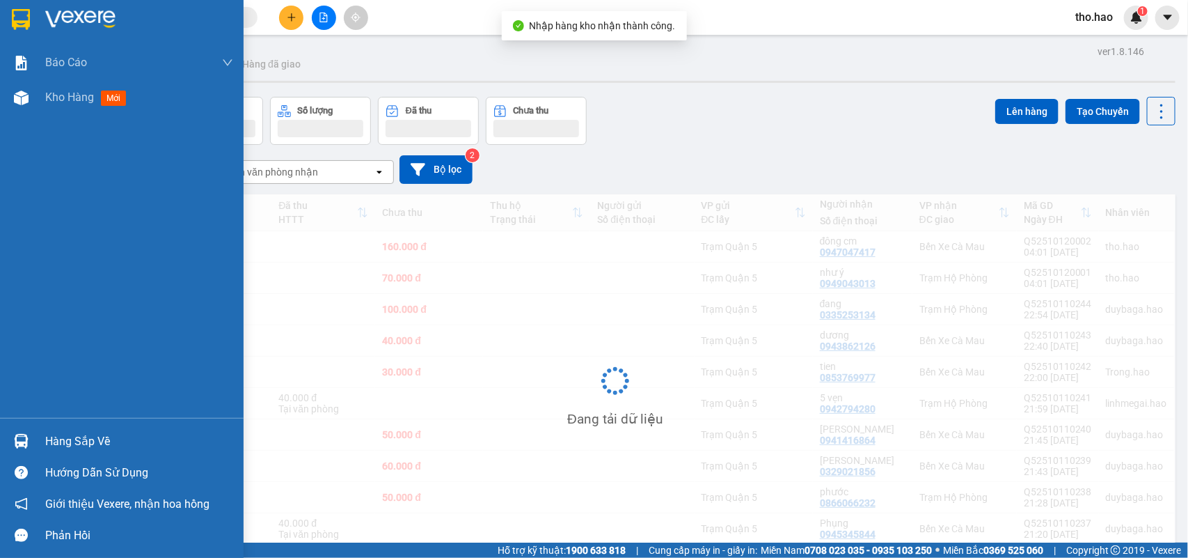
click at [64, 435] on div "Hàng sắp về" at bounding box center [139, 441] width 188 height 21
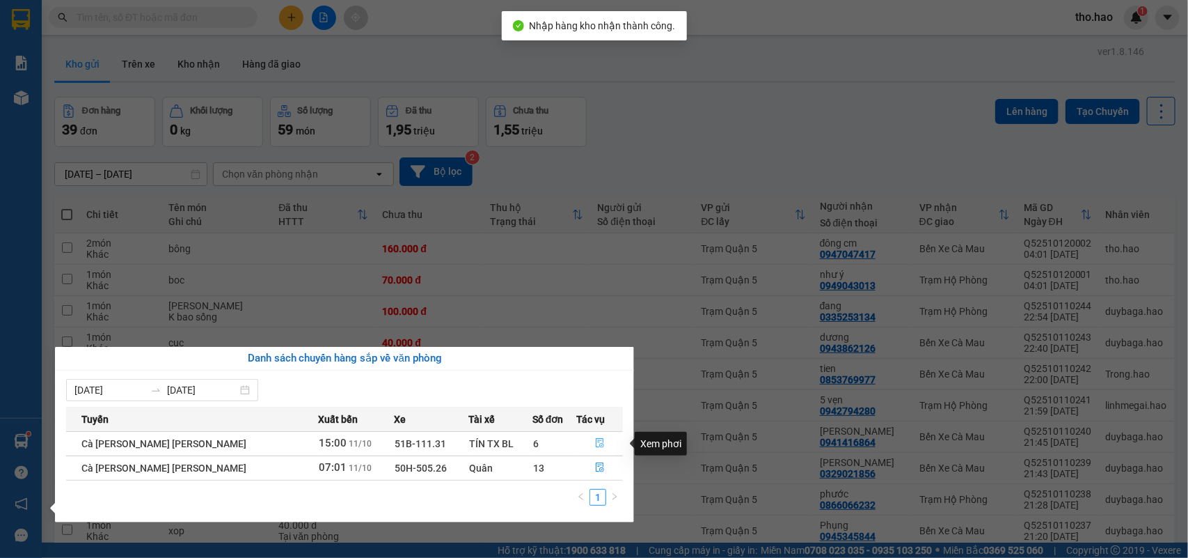
drag, startPoint x: 592, startPoint y: 439, endPoint x: 551, endPoint y: 432, distance: 42.3
click at [595, 439] on icon "file-done" at bounding box center [600, 443] width 10 height 10
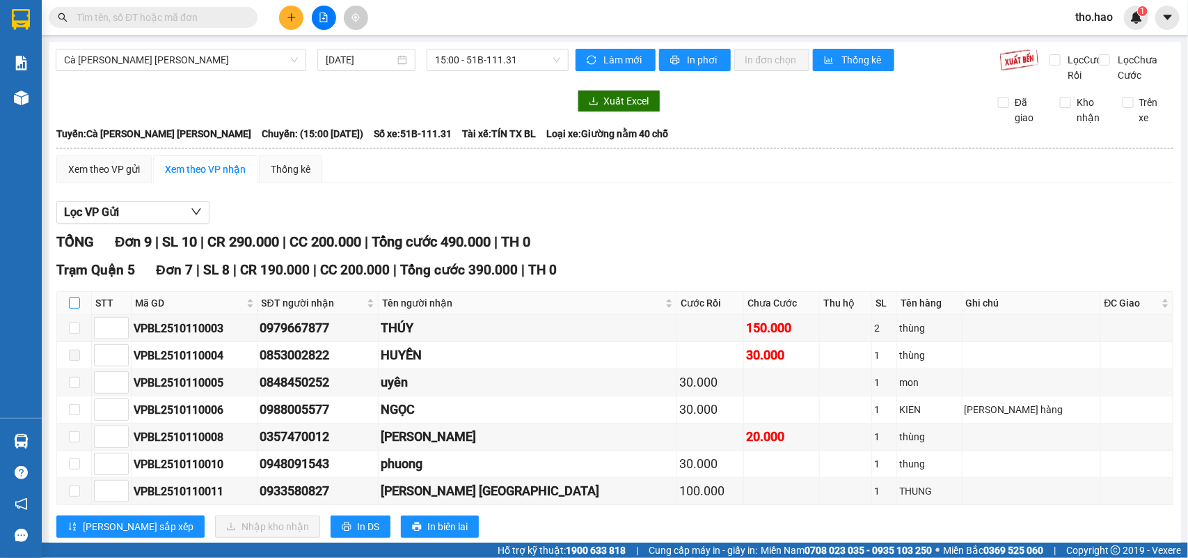
click at [70, 308] on input "checkbox" at bounding box center [74, 302] width 11 height 11
checkbox input "true"
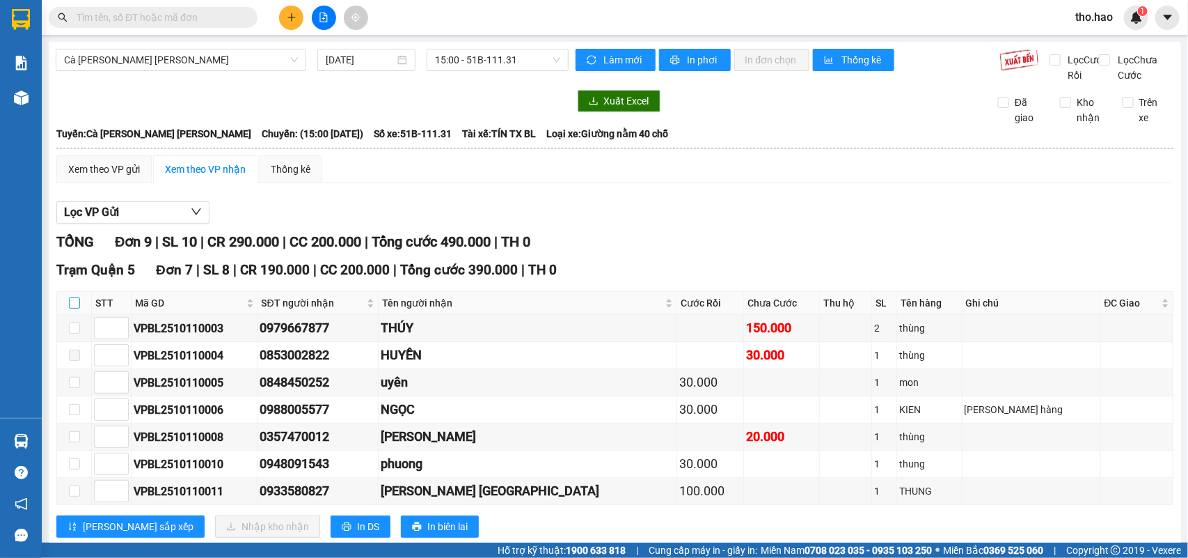
checkbox input "true"
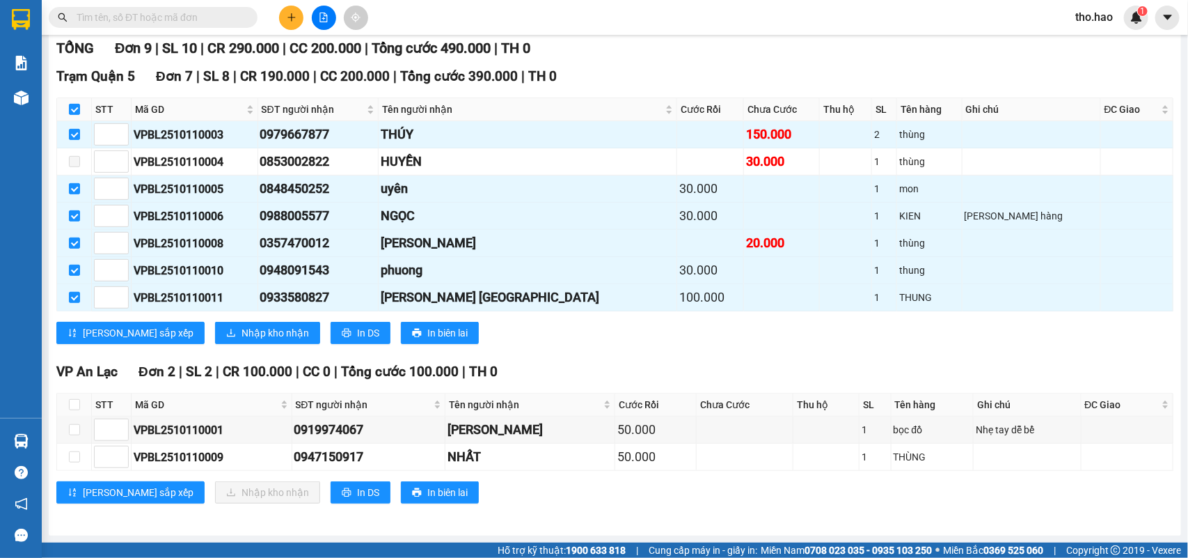
scroll to position [214, 0]
click at [242, 335] on span "Nhập kho nhận" at bounding box center [276, 332] width 68 height 15
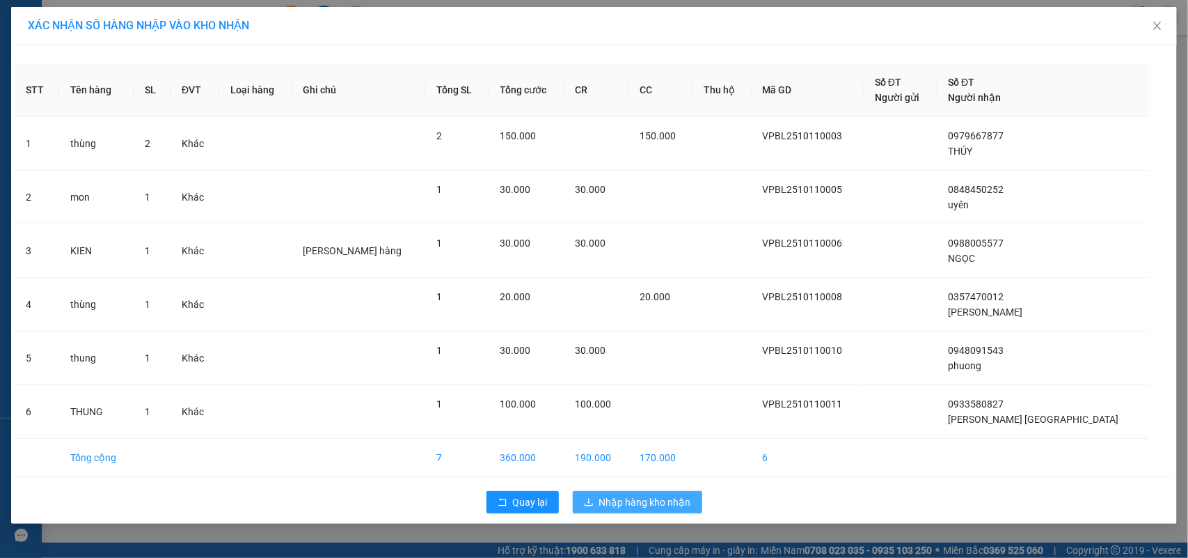
click at [600, 509] on span "Nhập hàng kho nhận" at bounding box center [645, 501] width 92 height 15
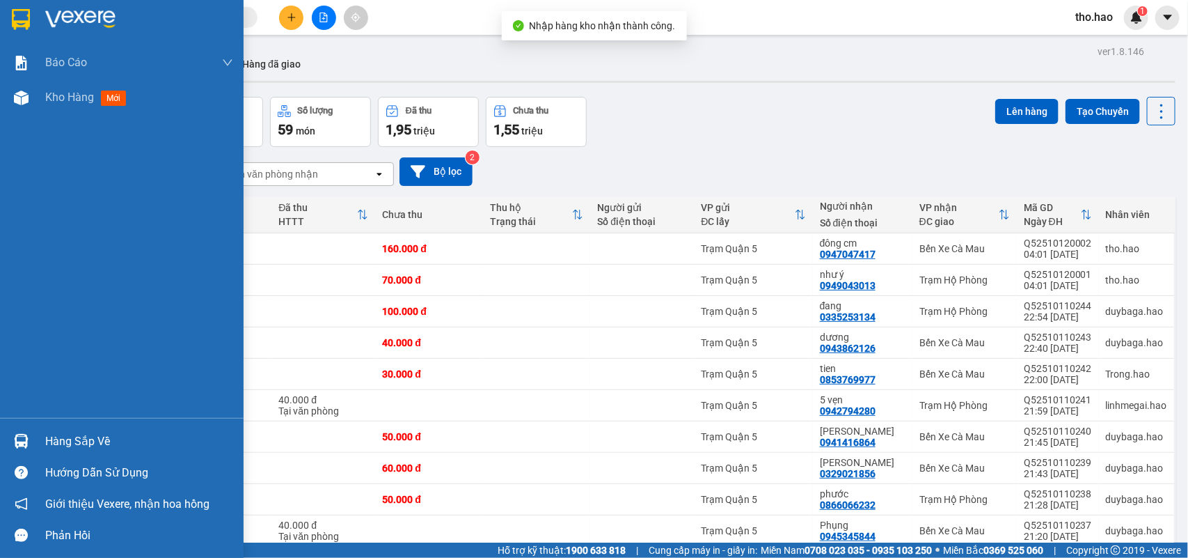
click at [57, 434] on div "Hàng sắp về" at bounding box center [139, 441] width 188 height 21
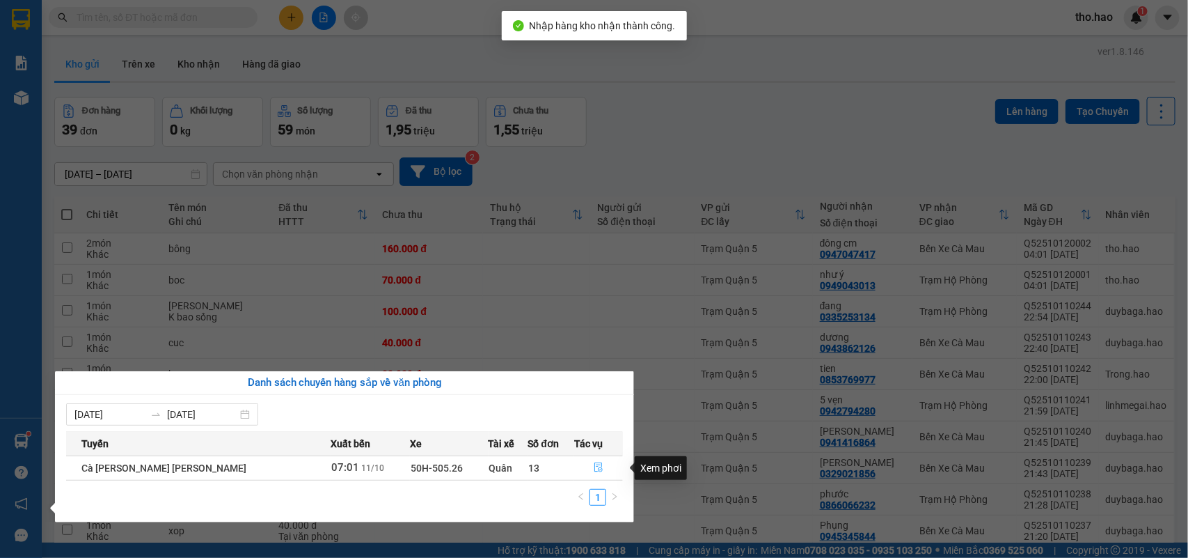
click at [586, 465] on button "button" at bounding box center [598, 468] width 47 height 22
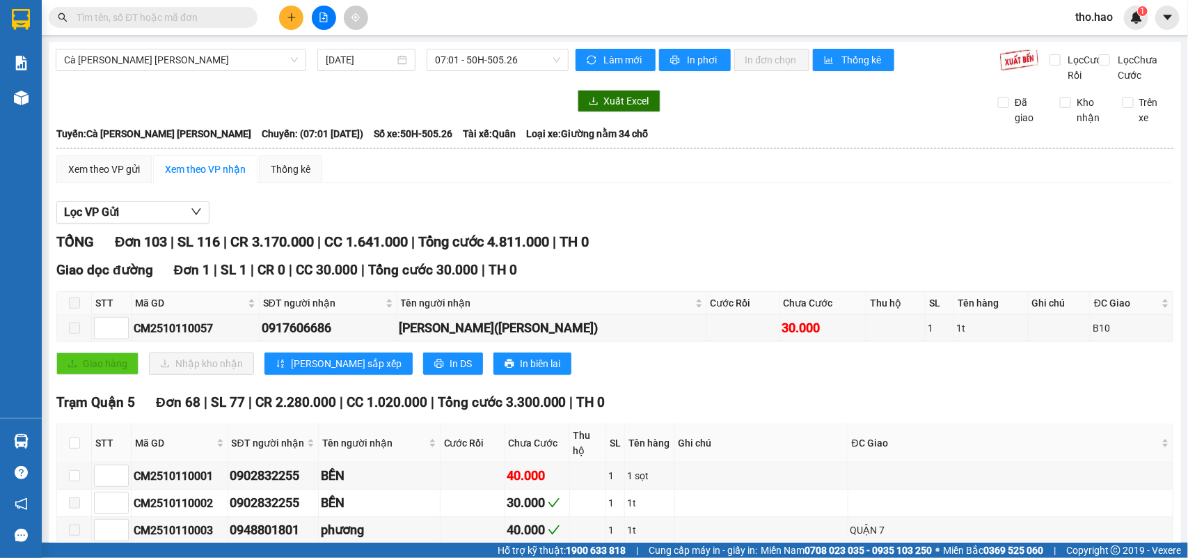
scroll to position [261, 0]
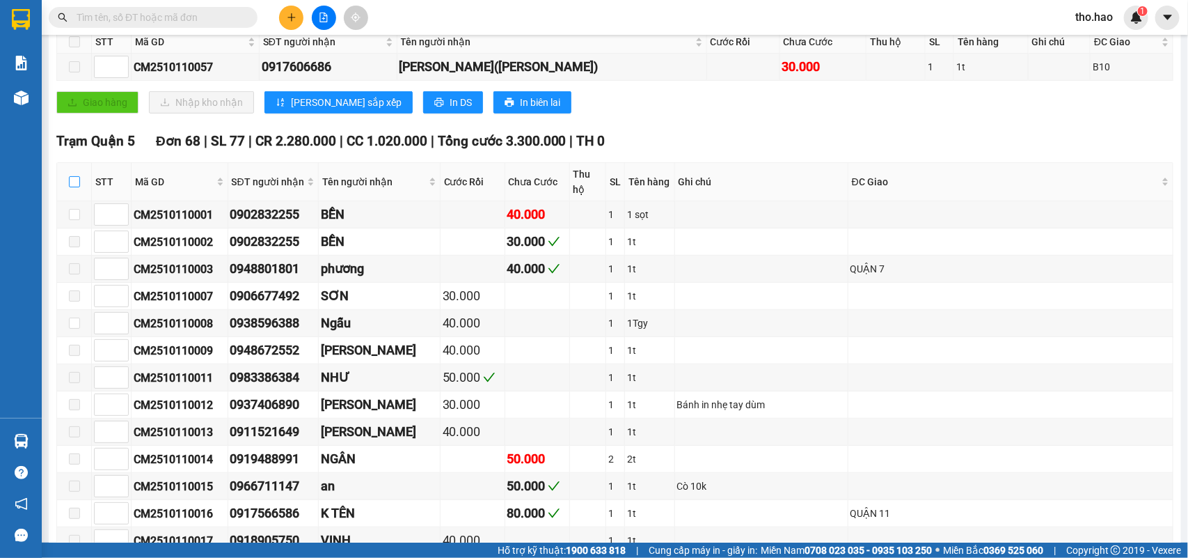
click at [72, 187] on input "checkbox" at bounding box center [74, 181] width 11 height 11
checkbox input "true"
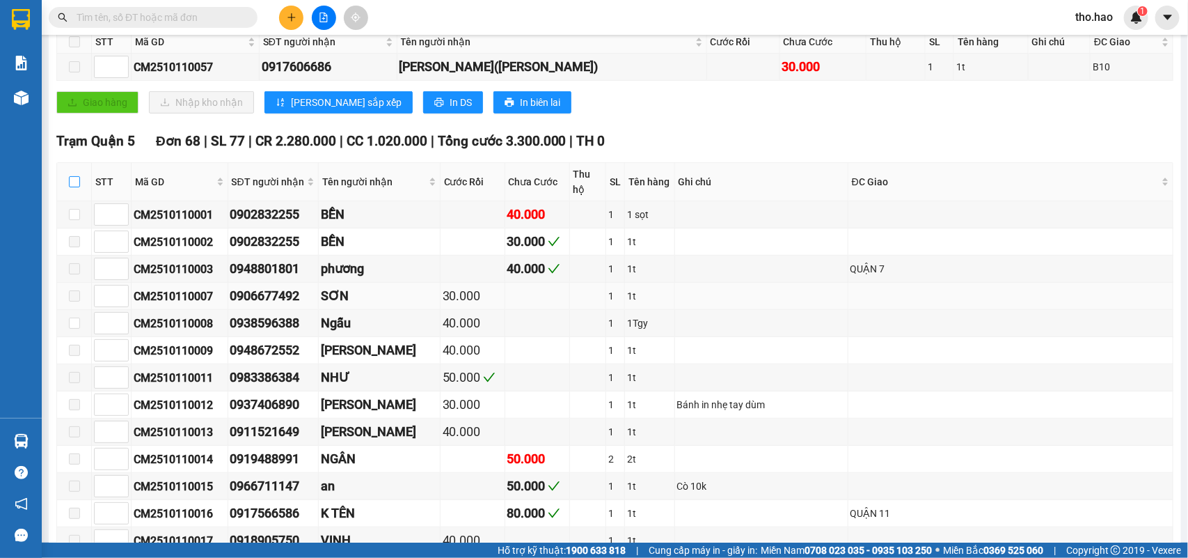
checkbox input "true"
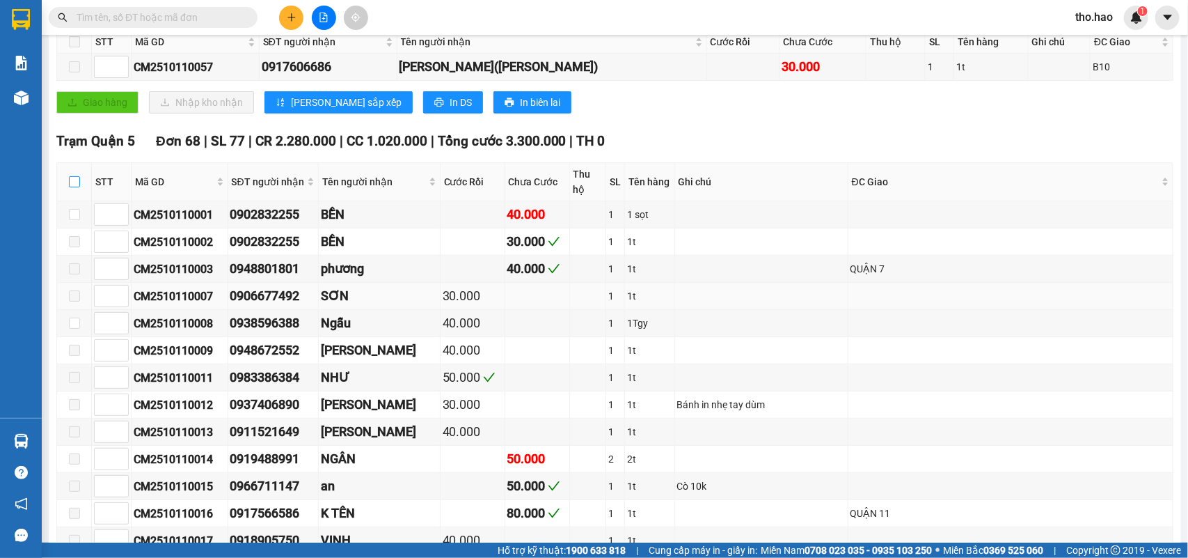
checkbox input "true"
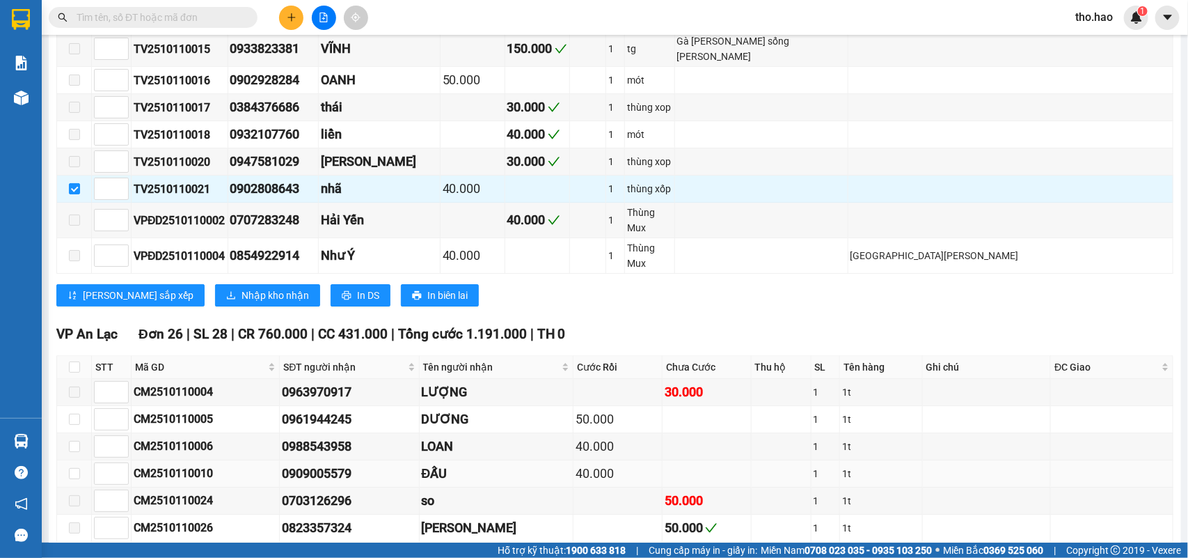
scroll to position [2175, 0]
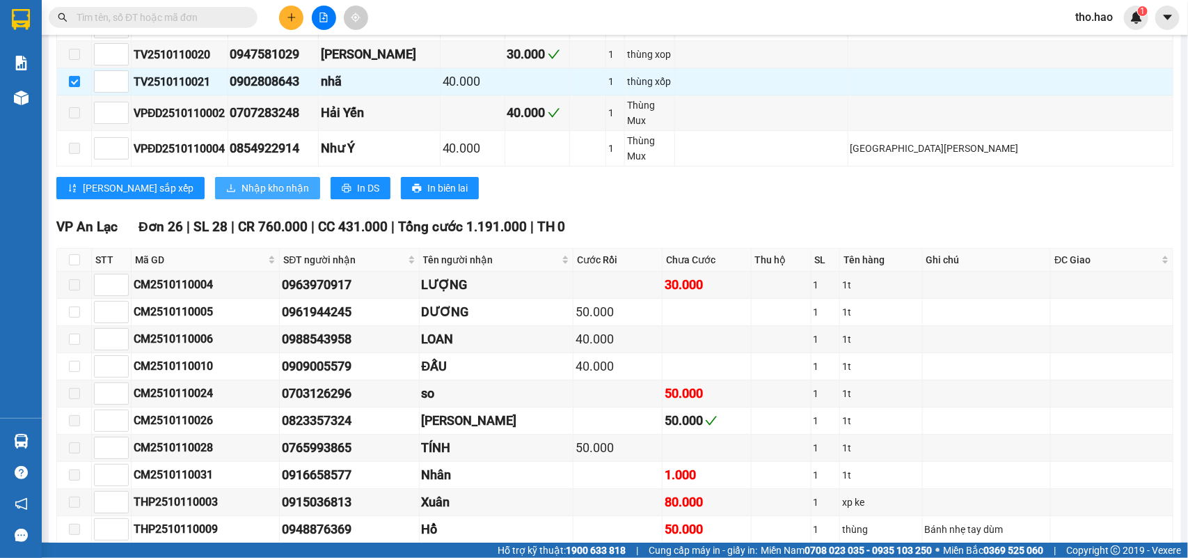
click at [242, 190] on span "Nhập kho nhận" at bounding box center [276, 187] width 68 height 15
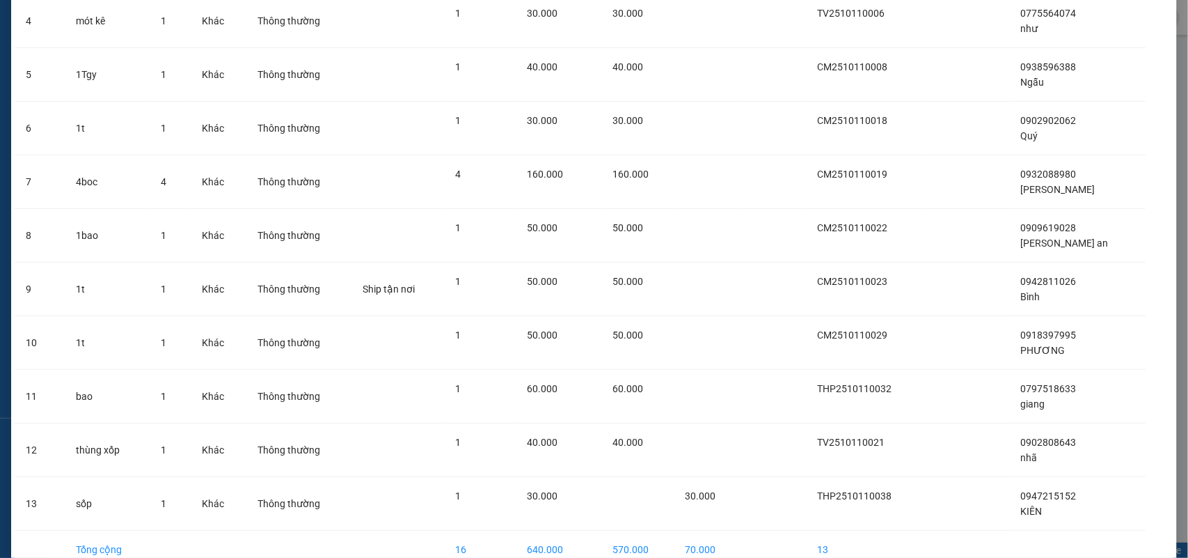
scroll to position [360, 0]
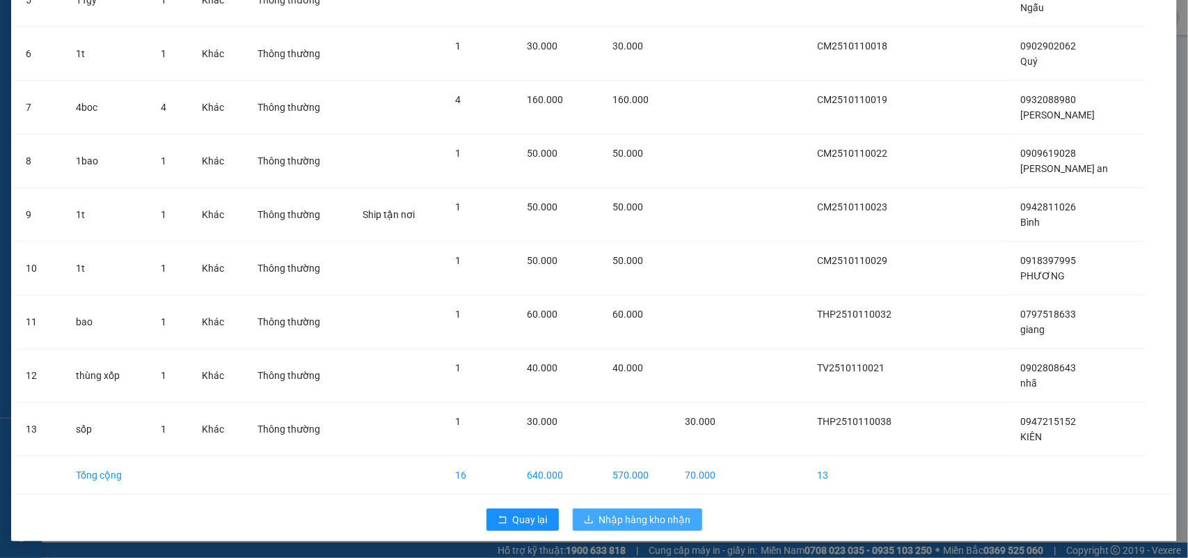
click at [645, 514] on span "Nhập hàng kho nhận" at bounding box center [645, 519] width 92 height 15
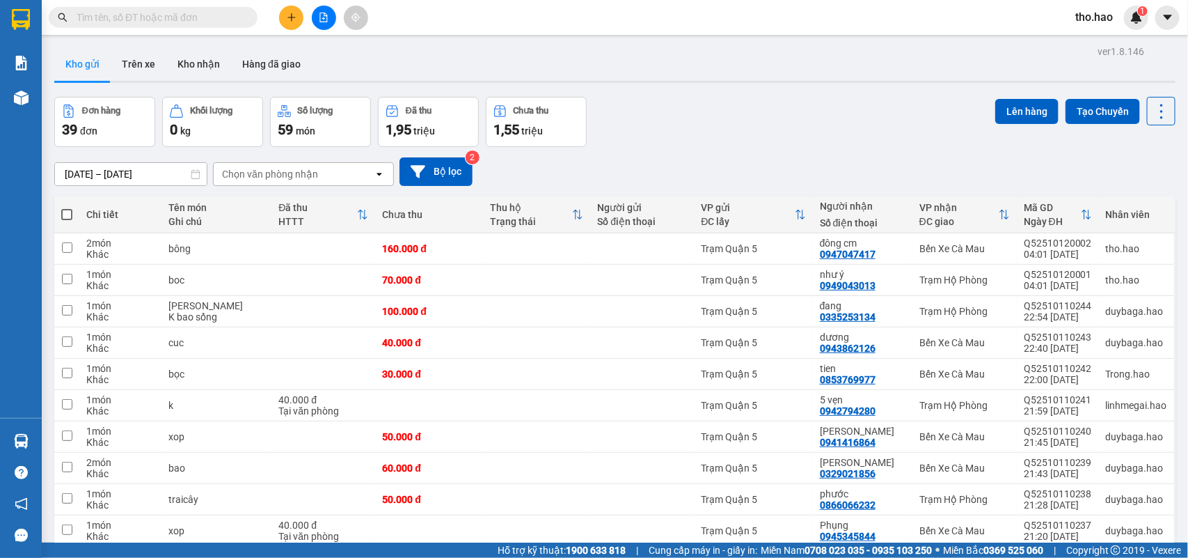
click at [193, 22] on input "text" at bounding box center [159, 17] width 164 height 15
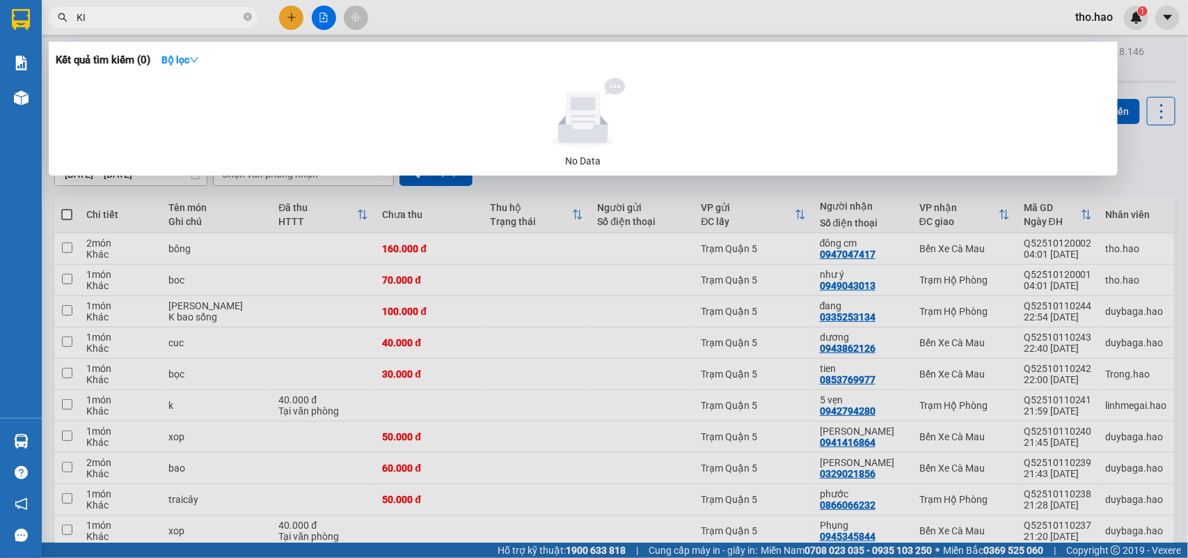
type input "K"
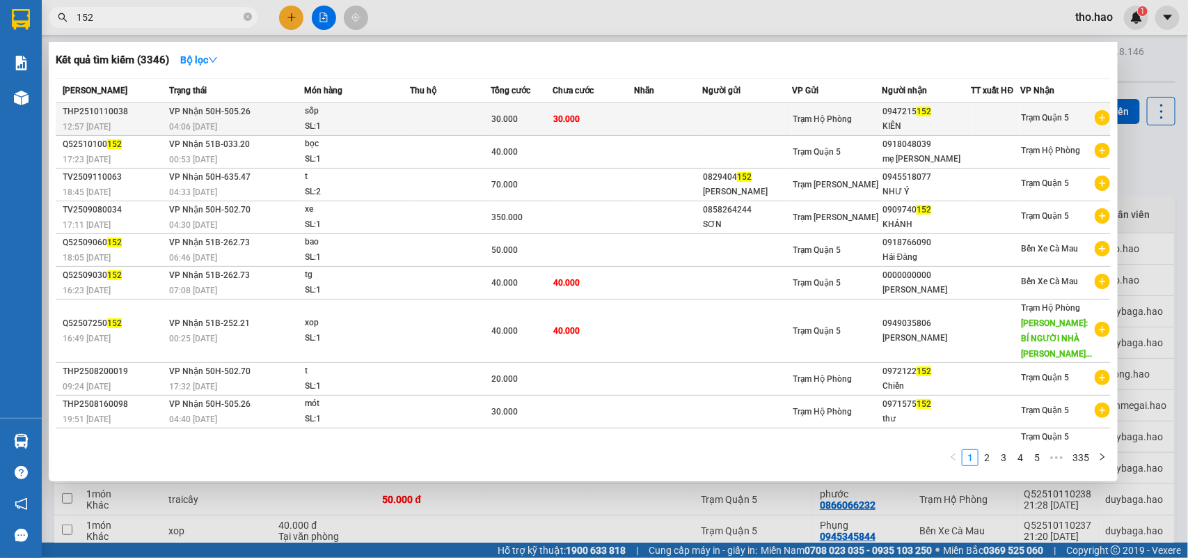
type input "152"
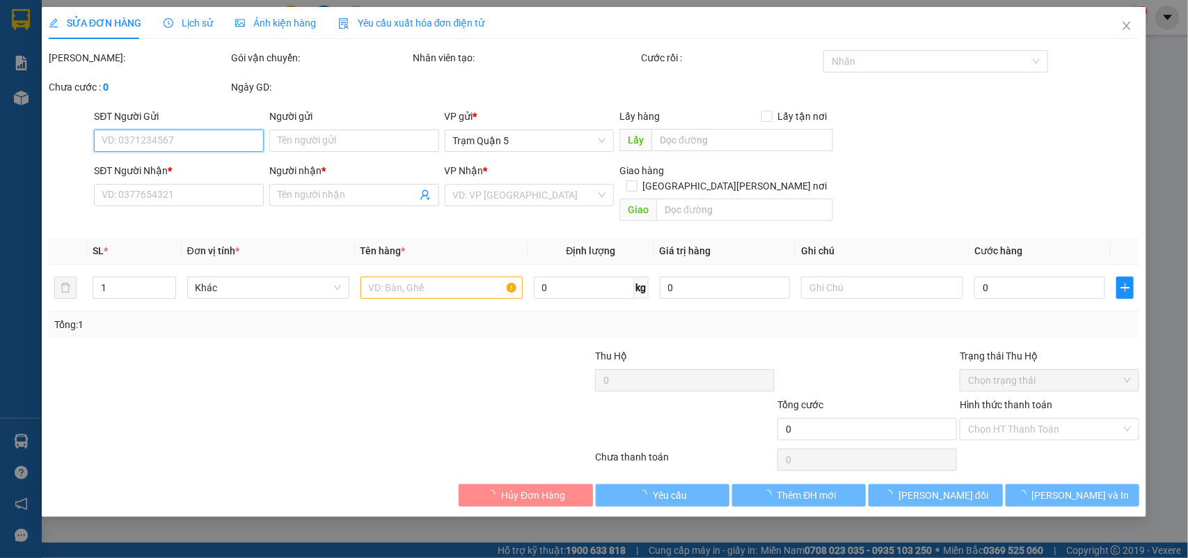
type input "0947215152"
type input "KIÊN"
type input "30.000"
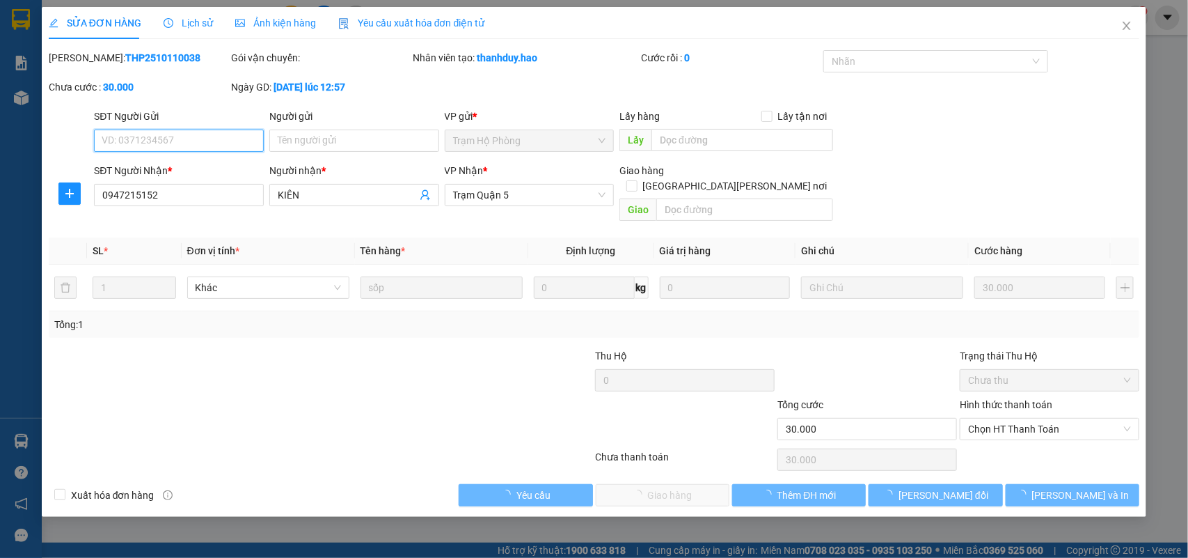
click at [995, 421] on span "Chọn HT Thanh Toán" at bounding box center [1049, 428] width 163 height 21
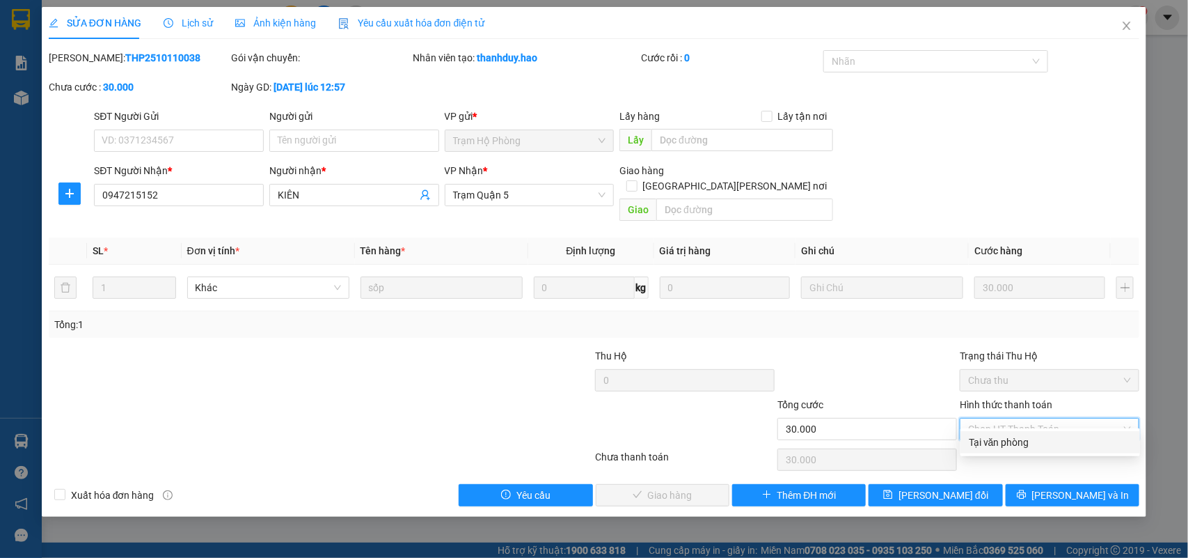
click at [996, 445] on div "Tại văn phòng" at bounding box center [1050, 441] width 163 height 15
type input "0"
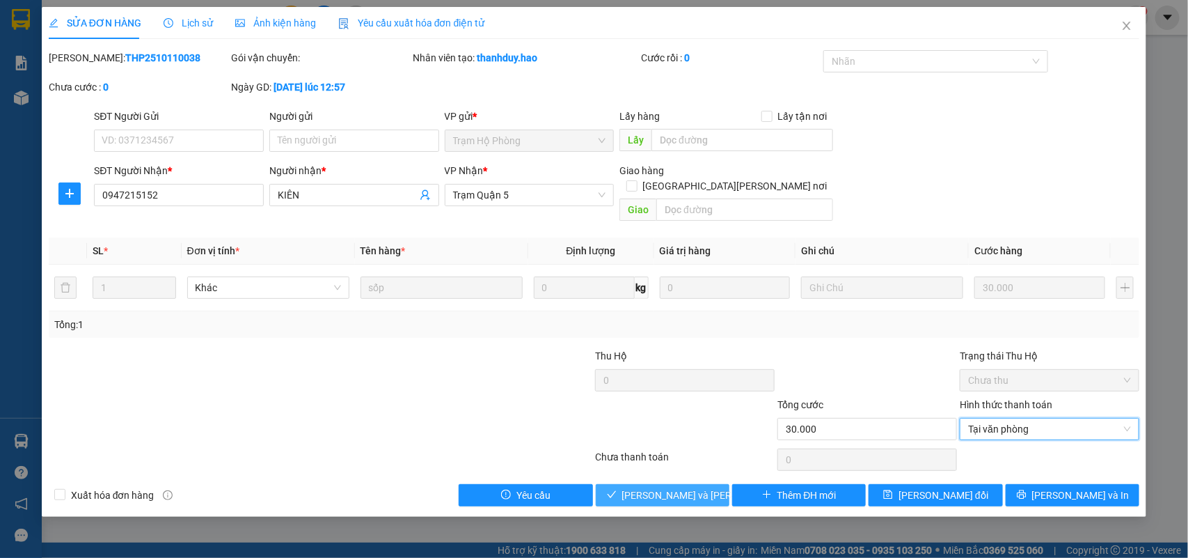
click at [710, 484] on button "[PERSON_NAME] và [PERSON_NAME] hàng" at bounding box center [663, 495] width 134 height 22
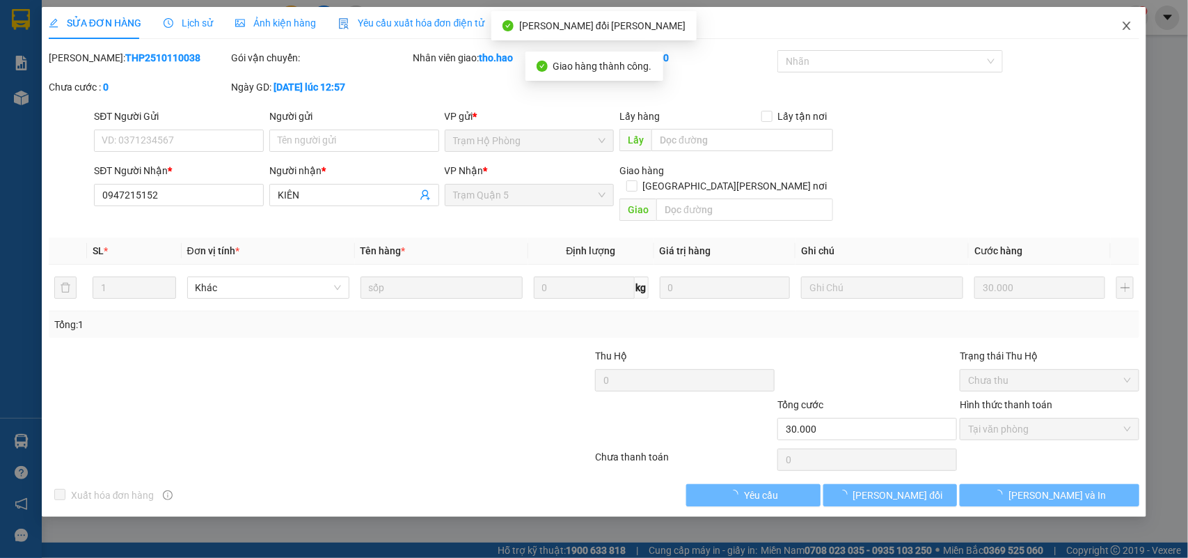
click at [1125, 25] on icon "close" at bounding box center [1126, 25] width 11 height 11
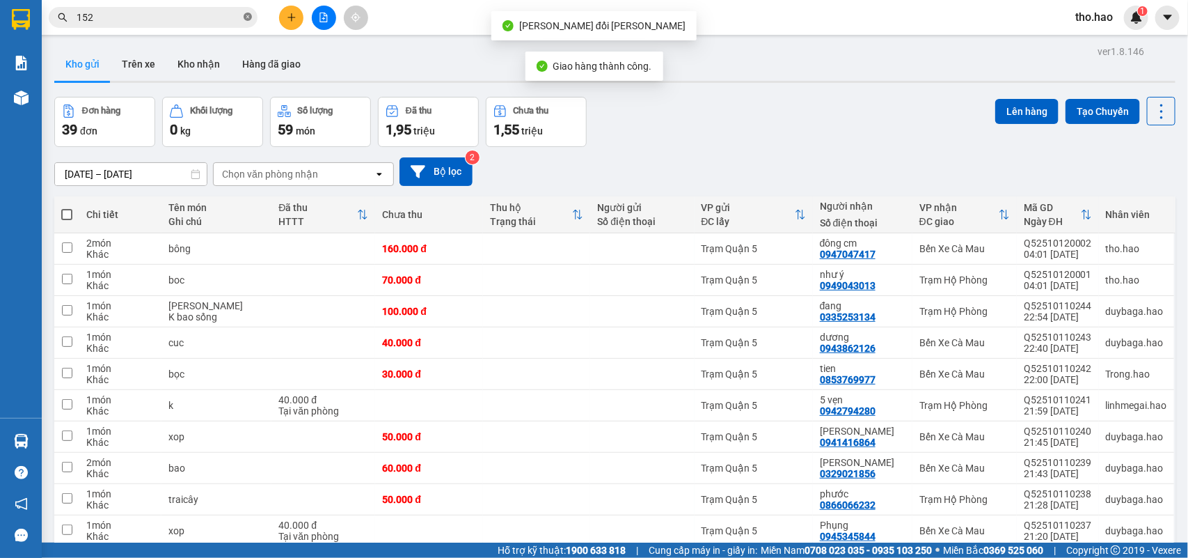
click at [246, 19] on icon "close-circle" at bounding box center [248, 17] width 8 height 8
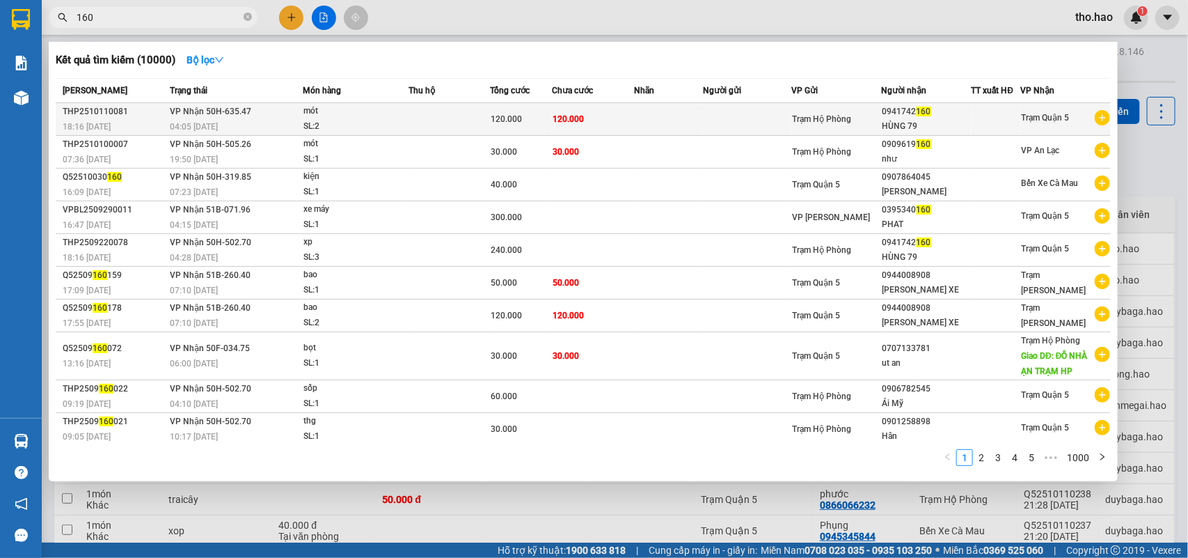
type input "160"
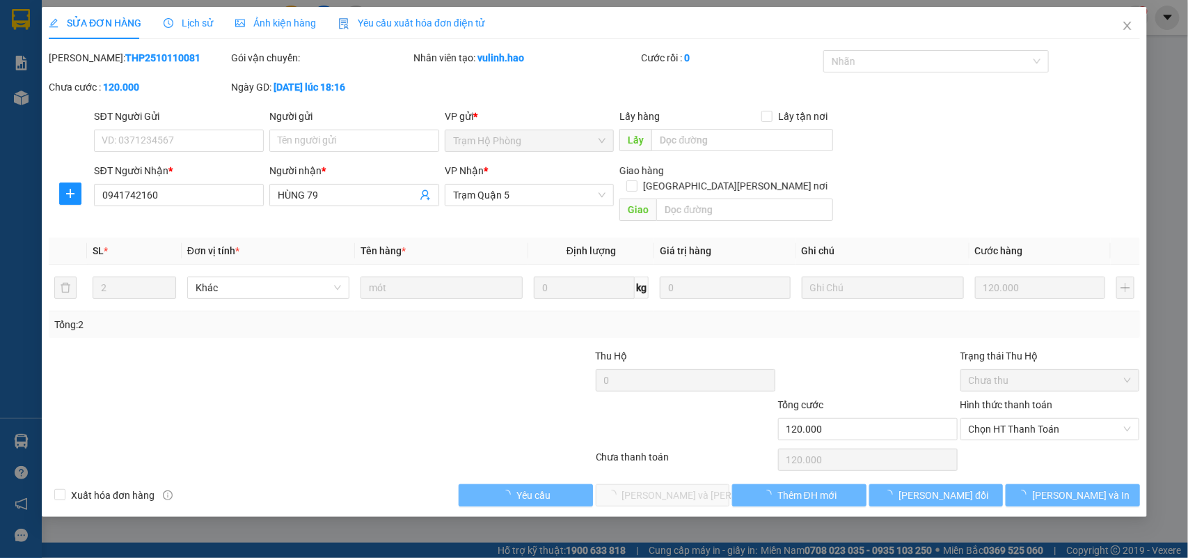
type input "0941742160"
type input "HÙNG 79"
type input "120.000"
click at [1011, 418] on span "Chọn HT Thanh Toán" at bounding box center [1049, 428] width 163 height 21
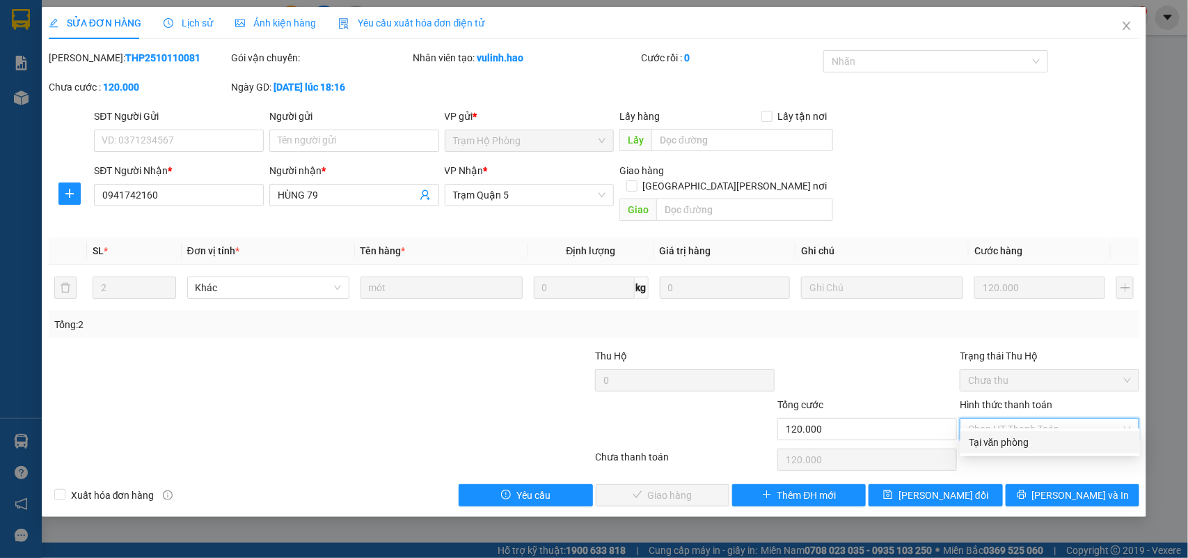
click at [995, 435] on div "Tại văn phòng" at bounding box center [1050, 441] width 163 height 15
type input "0"
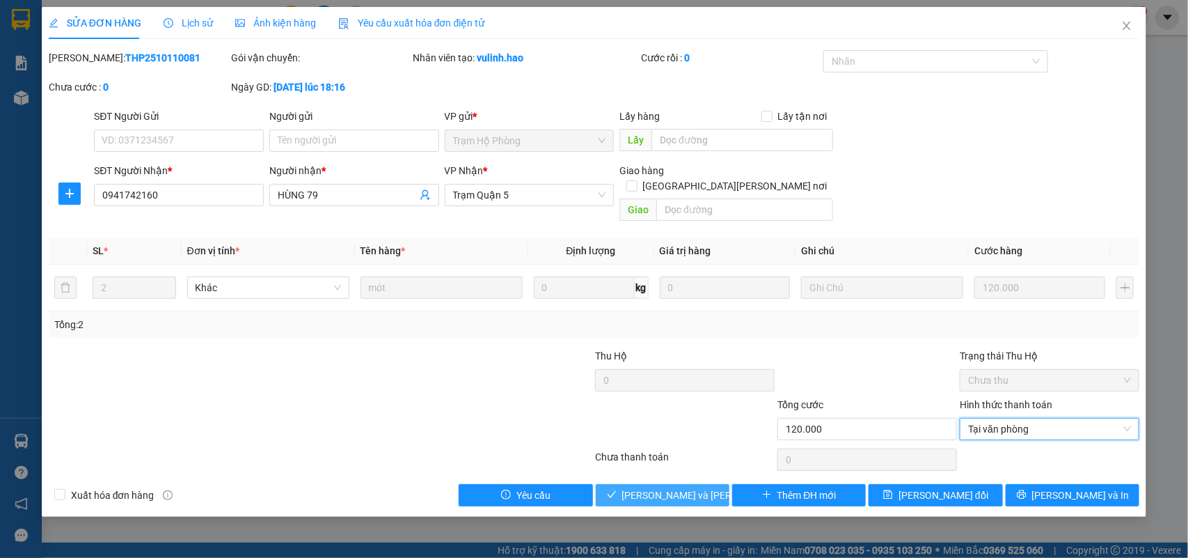
click at [686, 487] on span "[PERSON_NAME] và [PERSON_NAME] hàng" at bounding box center [716, 494] width 188 height 15
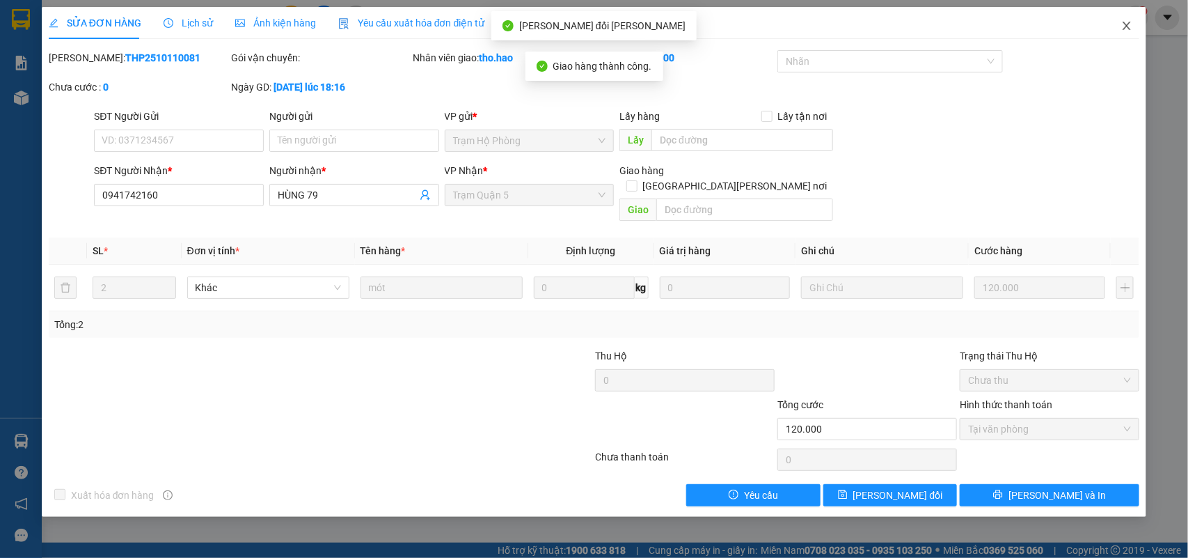
click at [1121, 17] on span "Close" at bounding box center [1126, 26] width 39 height 39
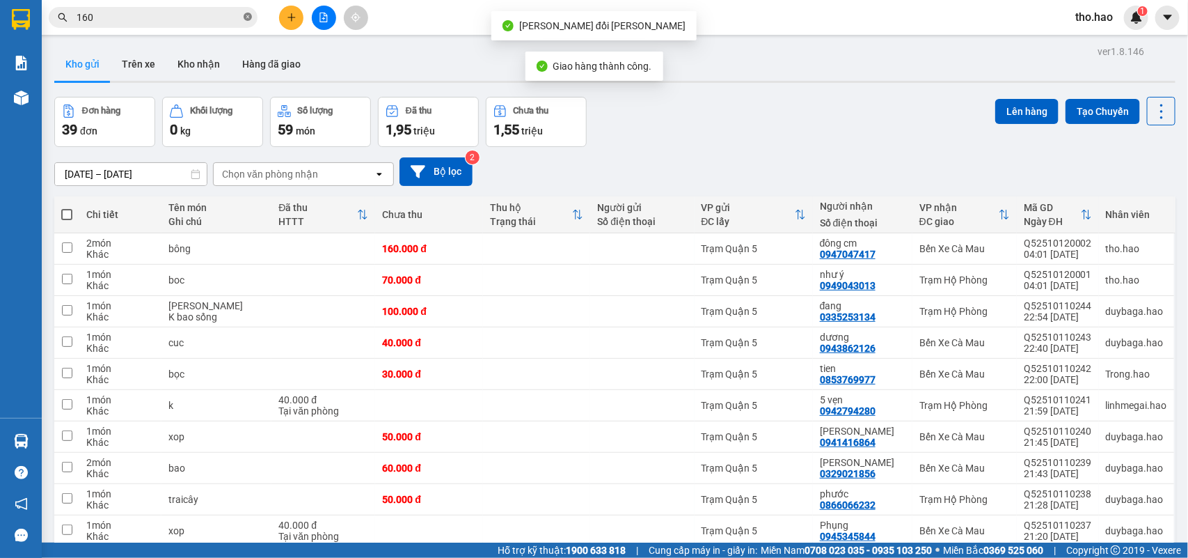
click at [251, 15] on icon "close-circle" at bounding box center [248, 17] width 8 height 8
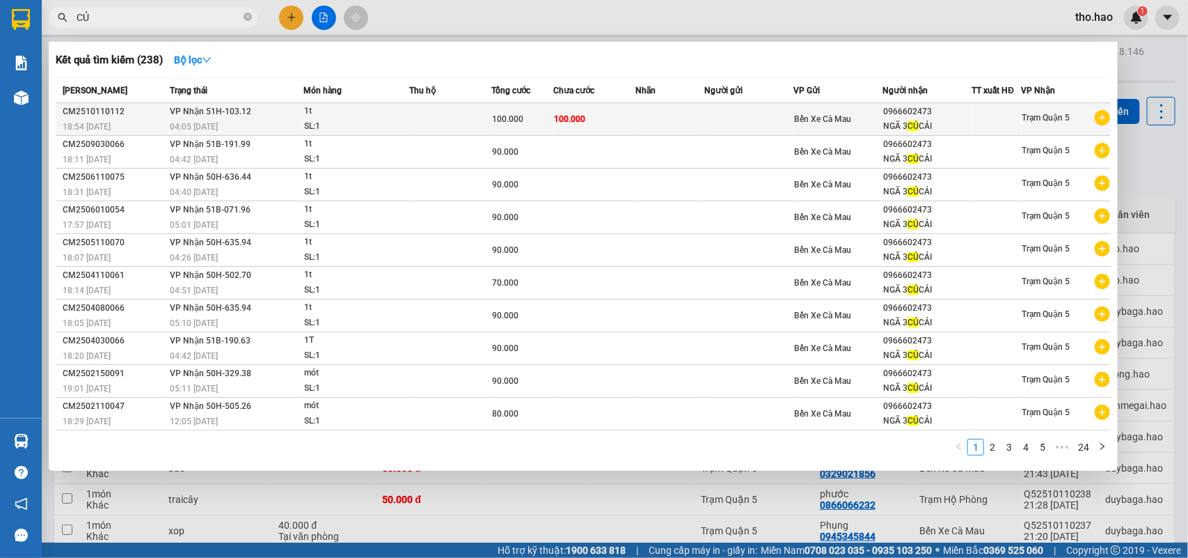
type input "CỦ"
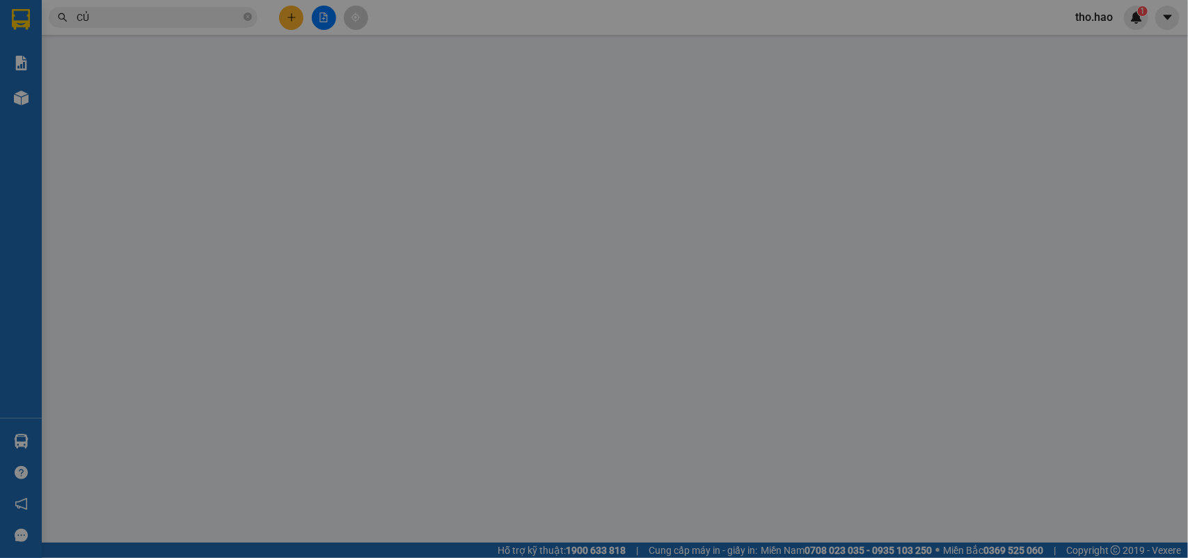
type input "0966602473"
type input "NGÃ 3 CỦ CẢI"
type input "100.000"
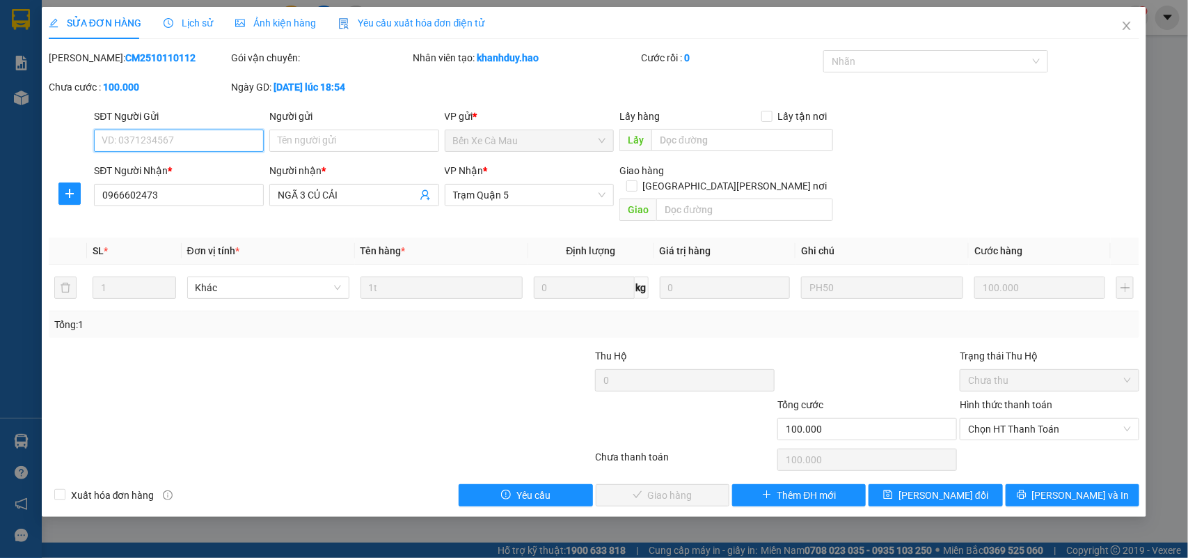
drag, startPoint x: 1011, startPoint y: 416, endPoint x: 1003, endPoint y: 429, distance: 15.9
click at [1010, 418] on span "Chọn HT Thanh Toán" at bounding box center [1049, 428] width 163 height 21
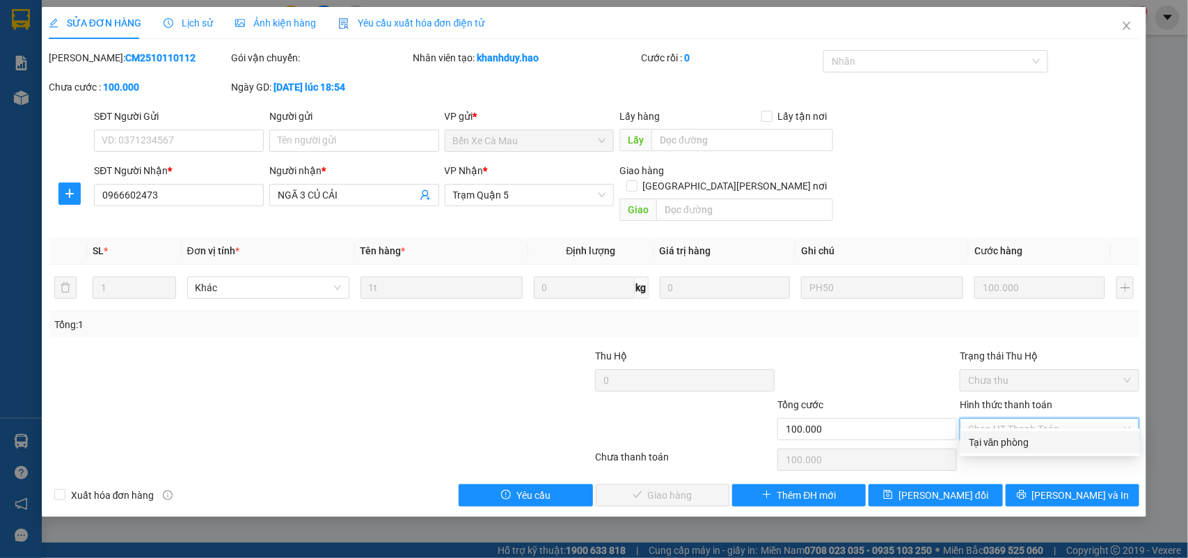
click at [994, 447] on div "Tại văn phòng" at bounding box center [1050, 441] width 163 height 15
type input "0"
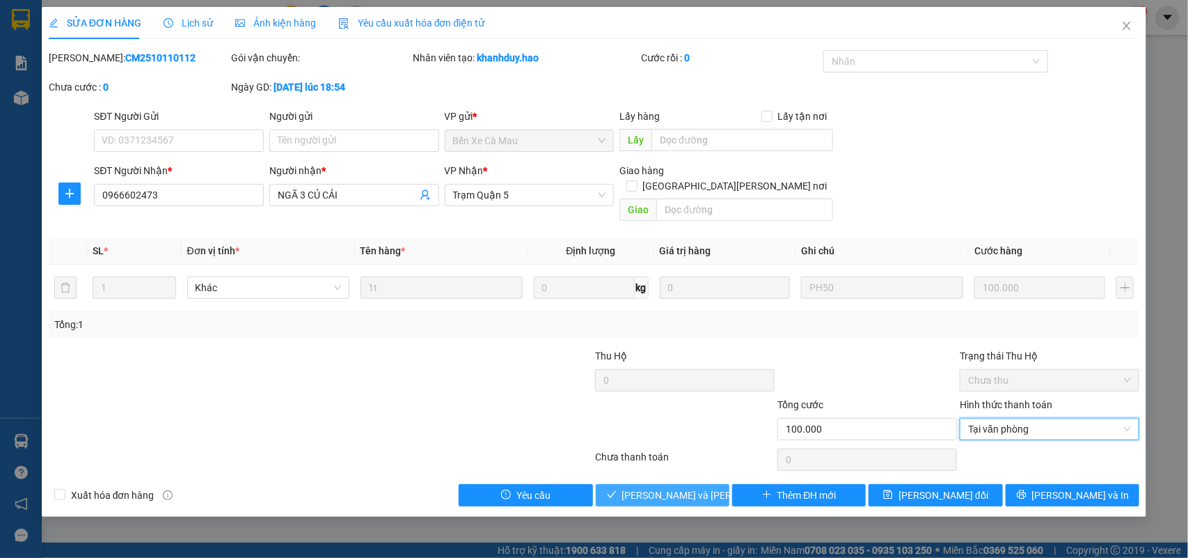
click at [670, 487] on span "[PERSON_NAME] và [PERSON_NAME] hàng" at bounding box center [716, 494] width 188 height 15
